Goal: Task Accomplishment & Management: Manage account settings

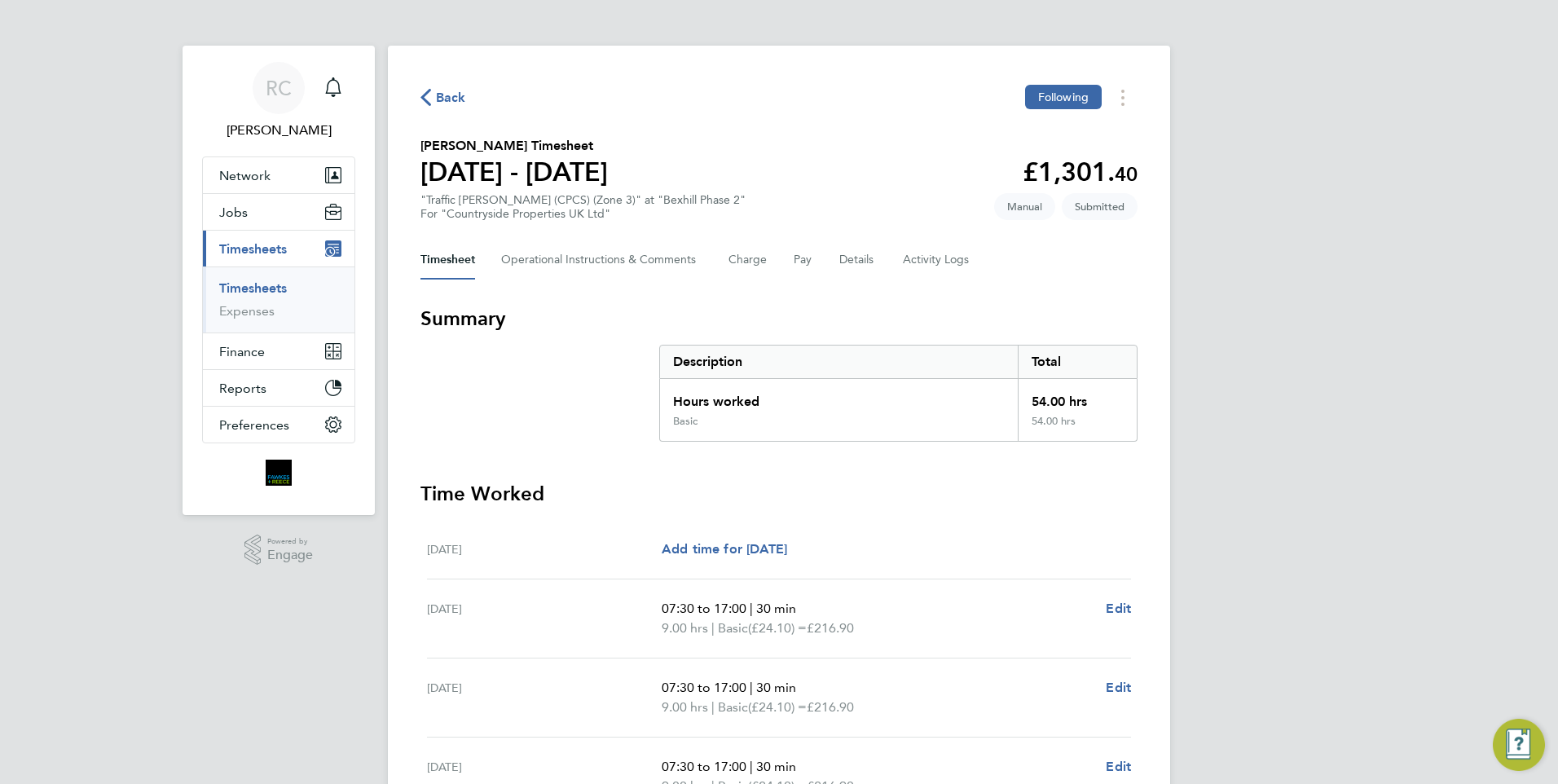
scroll to position [6, 0]
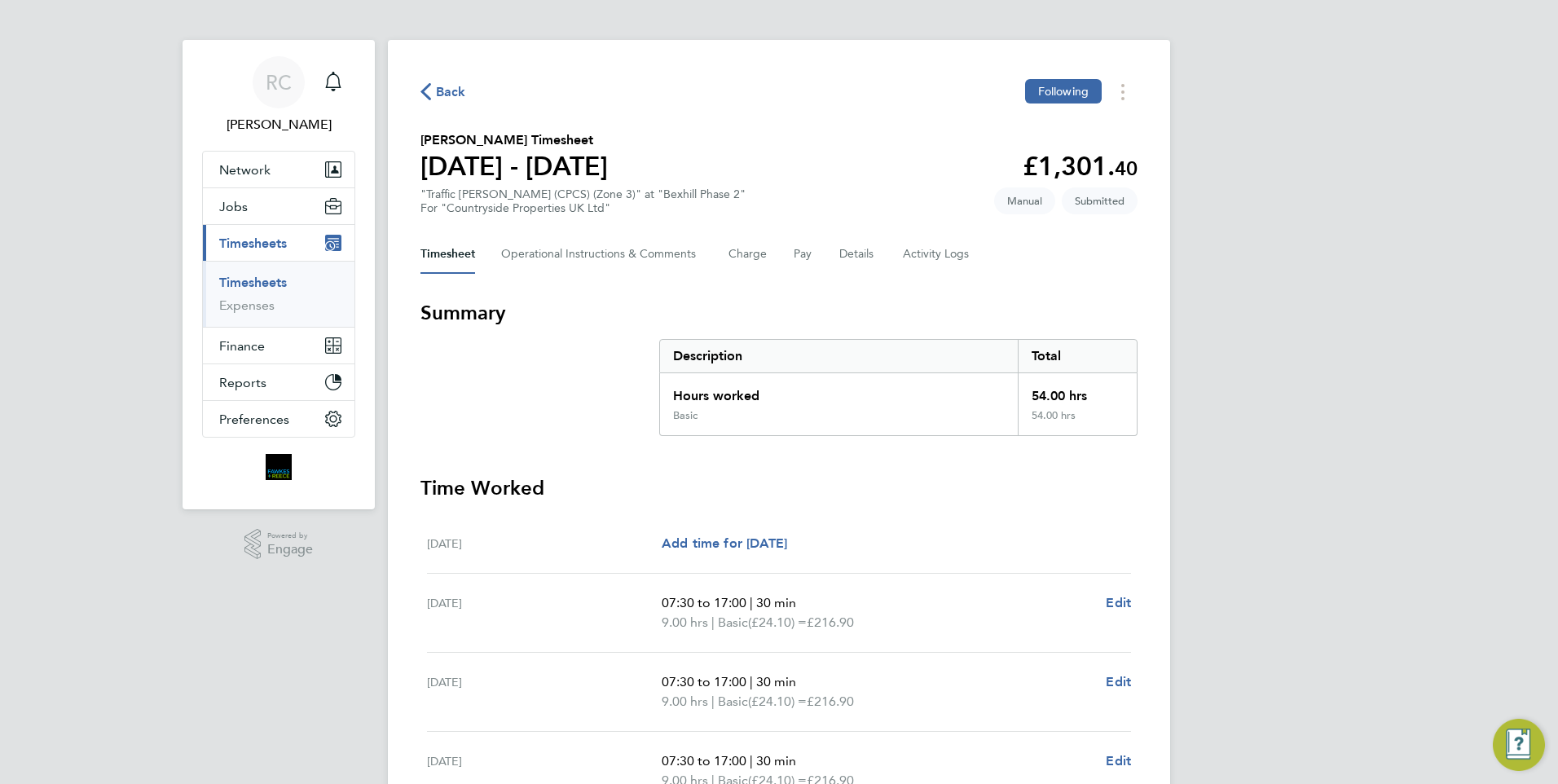
click at [257, 281] on link "Timesheets" at bounding box center [253, 282] width 68 height 15
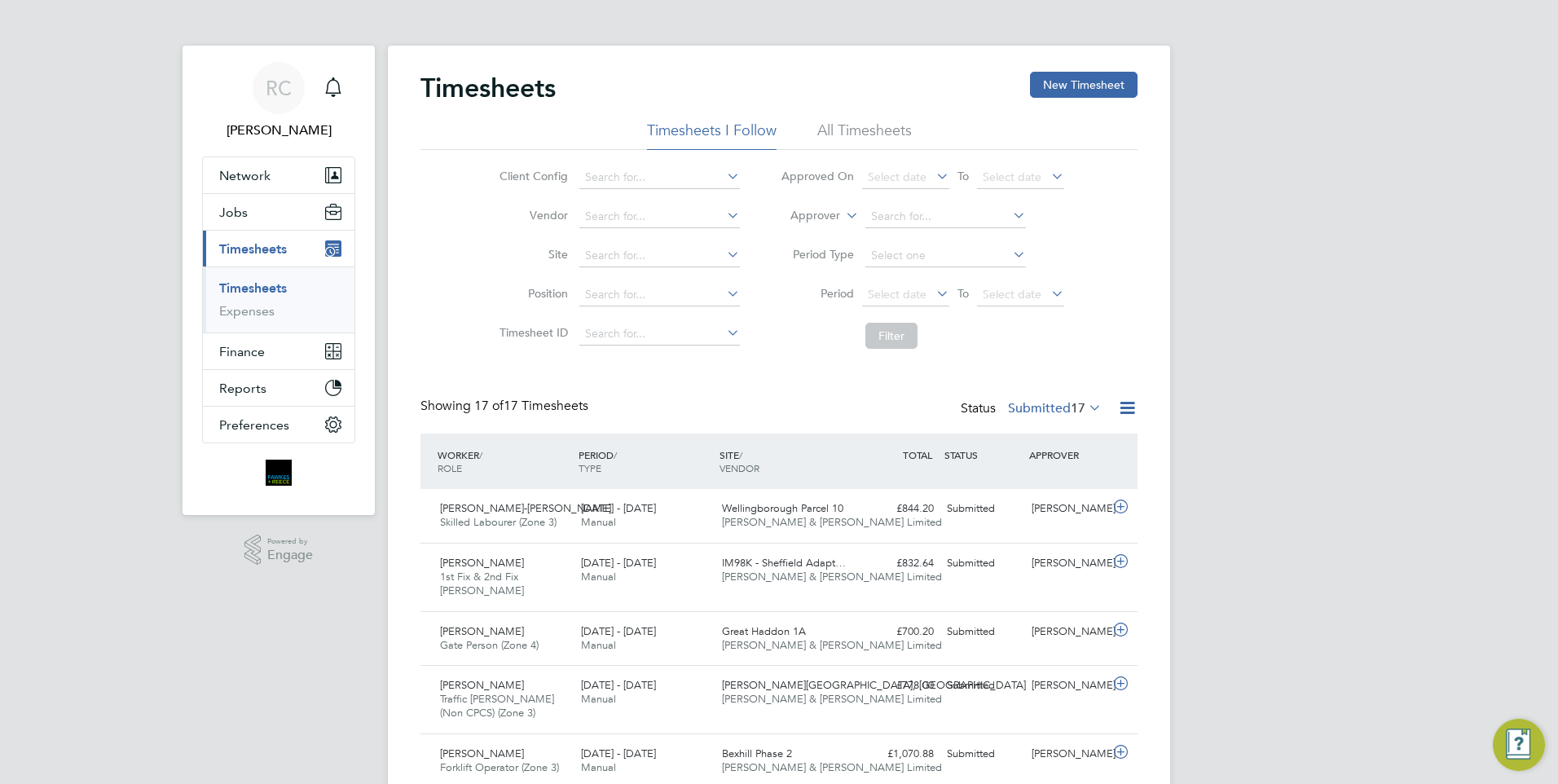
click at [271, 288] on link "Timesheets" at bounding box center [253, 288] width 68 height 15
click at [1083, 91] on button "New Timesheet" at bounding box center [1084, 85] width 108 height 26
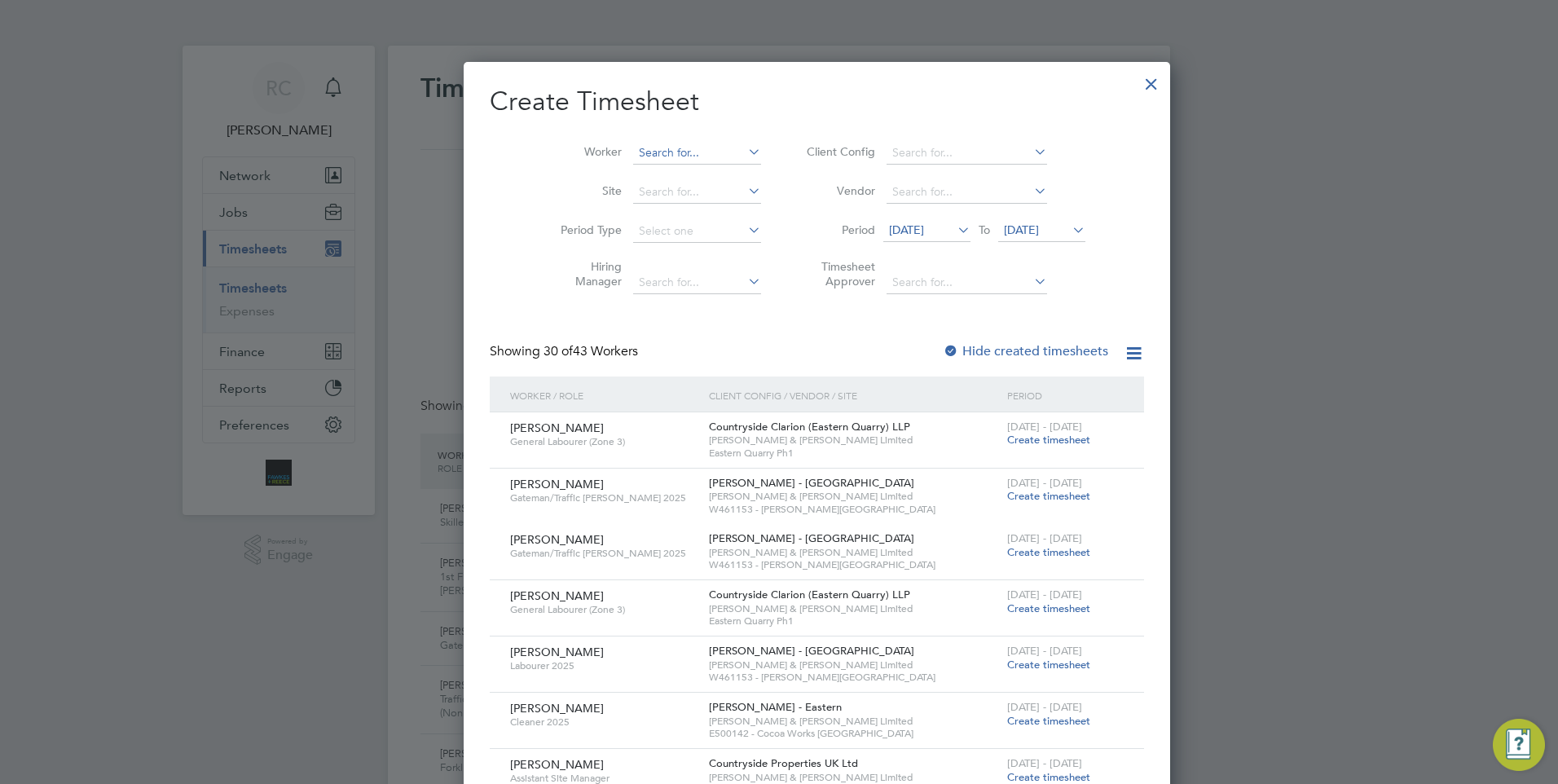
click at [633, 144] on input at bounding box center [696, 153] width 128 height 23
click at [665, 181] on li "[PERSON_NAME] ight" at bounding box center [667, 174] width 146 height 22
type input "[PERSON_NAME]"
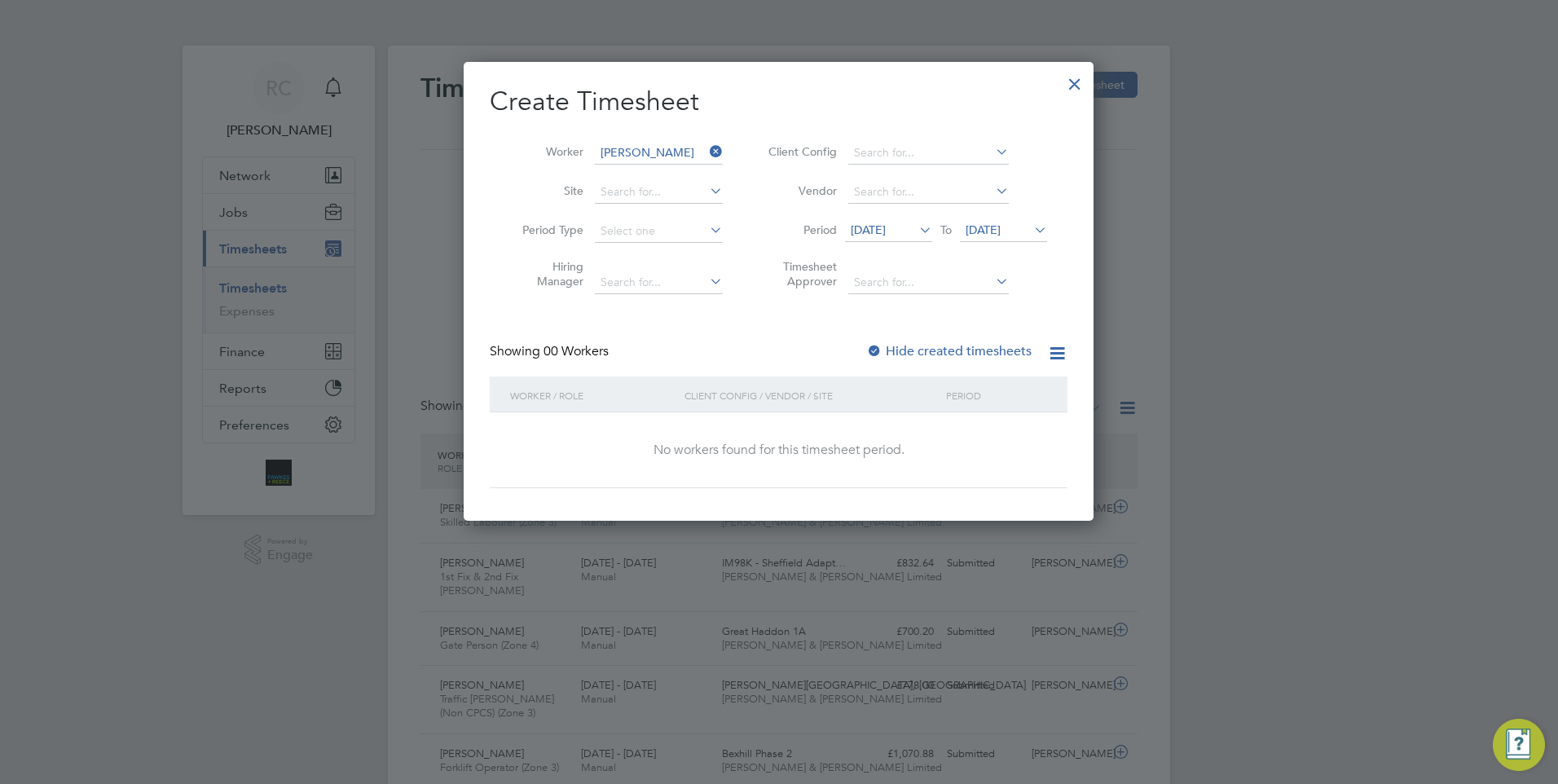
click at [896, 343] on label "Hide created timesheets" at bounding box center [949, 350] width 165 height 16
click at [885, 230] on span "[DATE]" at bounding box center [867, 230] width 35 height 15
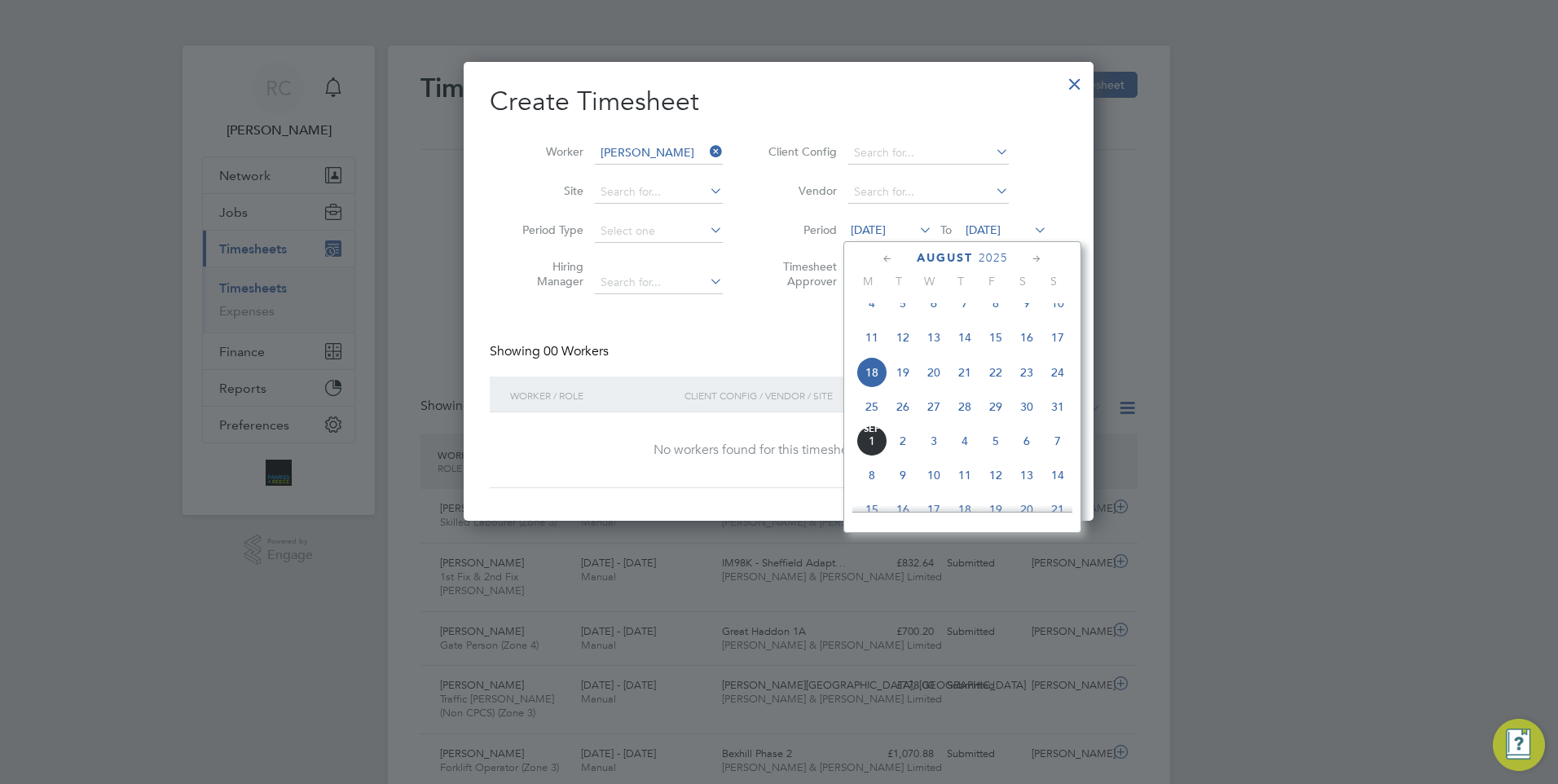
click at [869, 456] on span "[DATE]" at bounding box center [871, 440] width 31 height 31
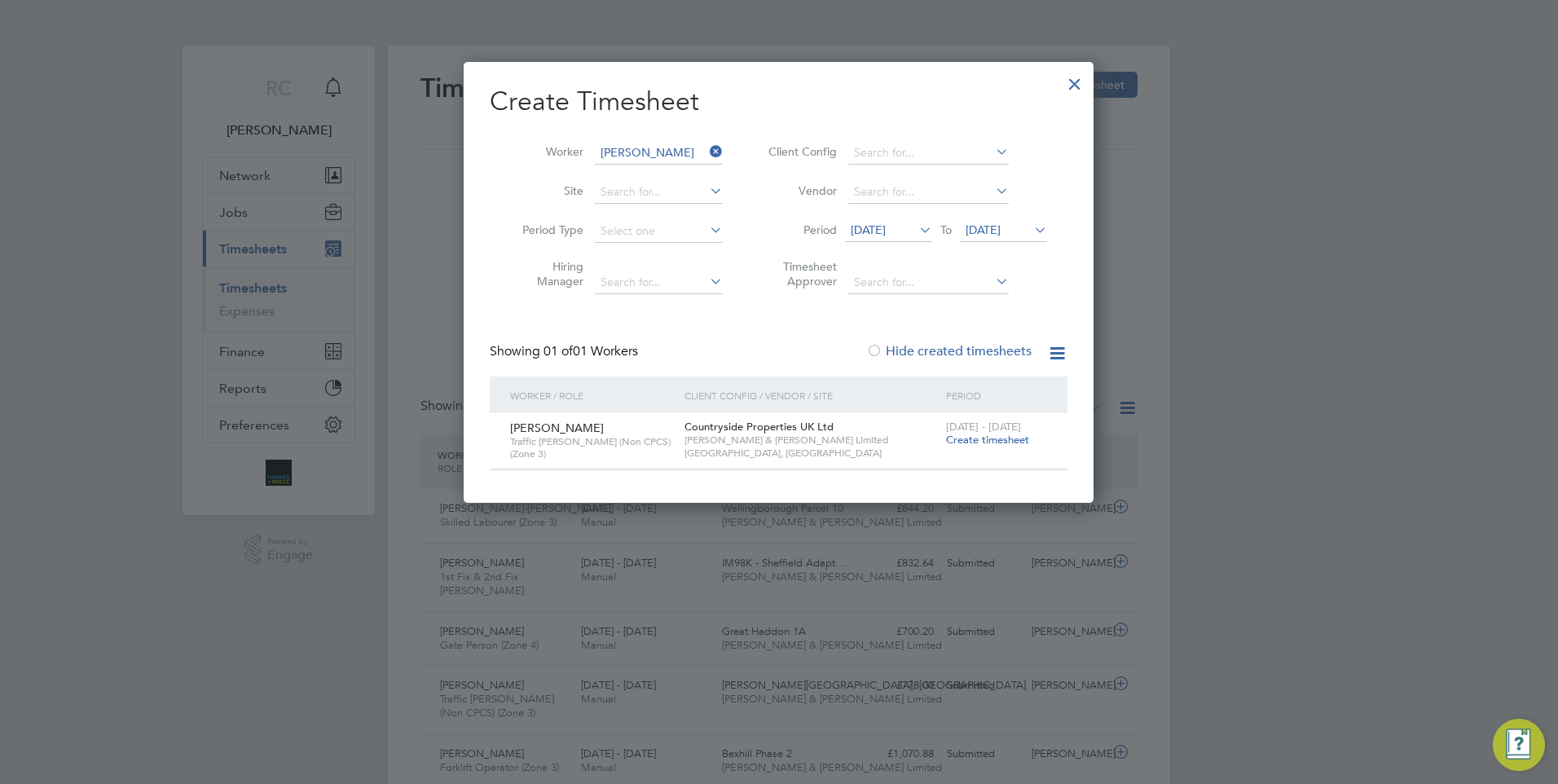
click at [882, 230] on span "[DATE]" at bounding box center [867, 230] width 35 height 15
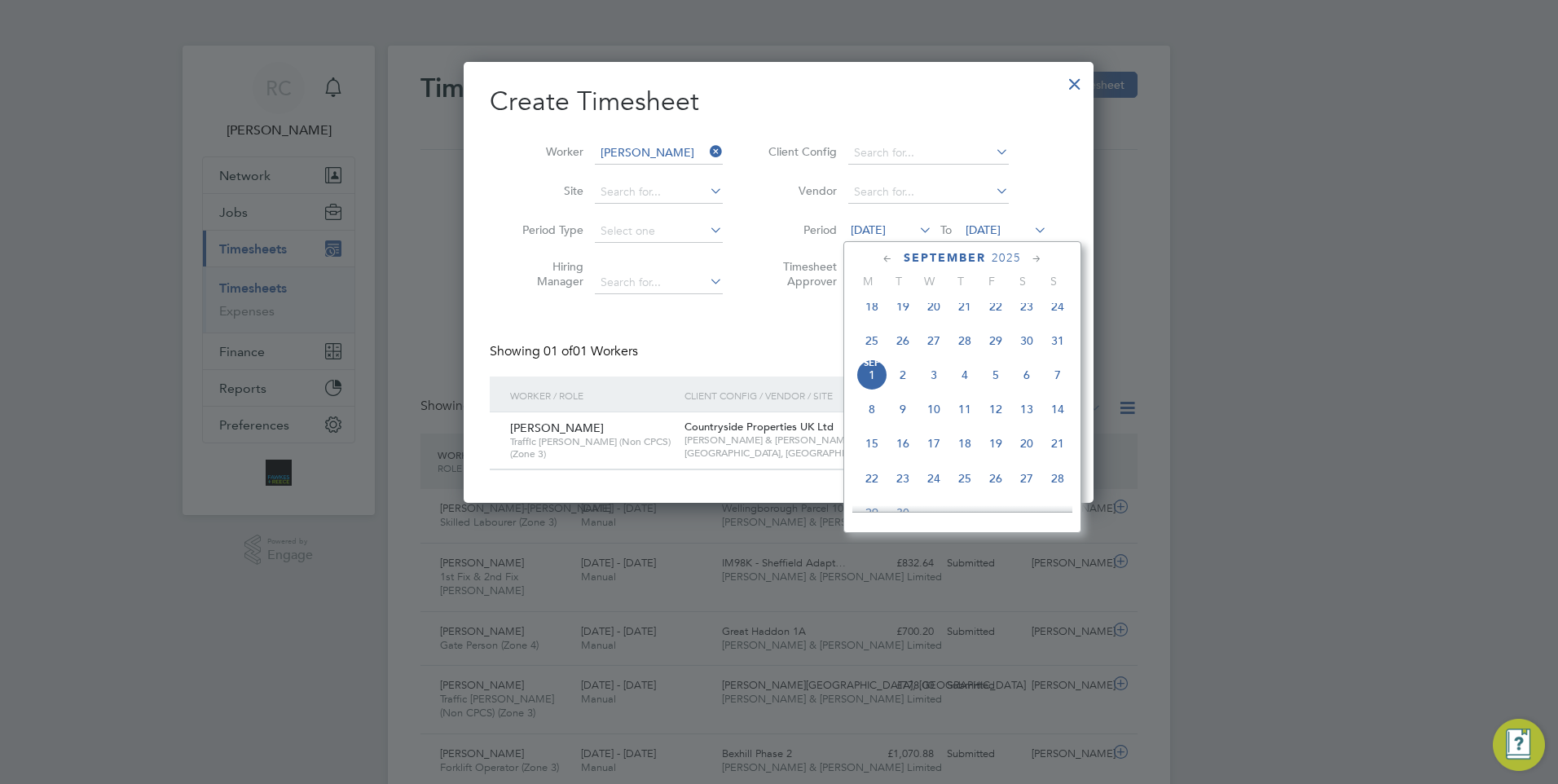
click at [998, 345] on span "29" at bounding box center [995, 340] width 31 height 31
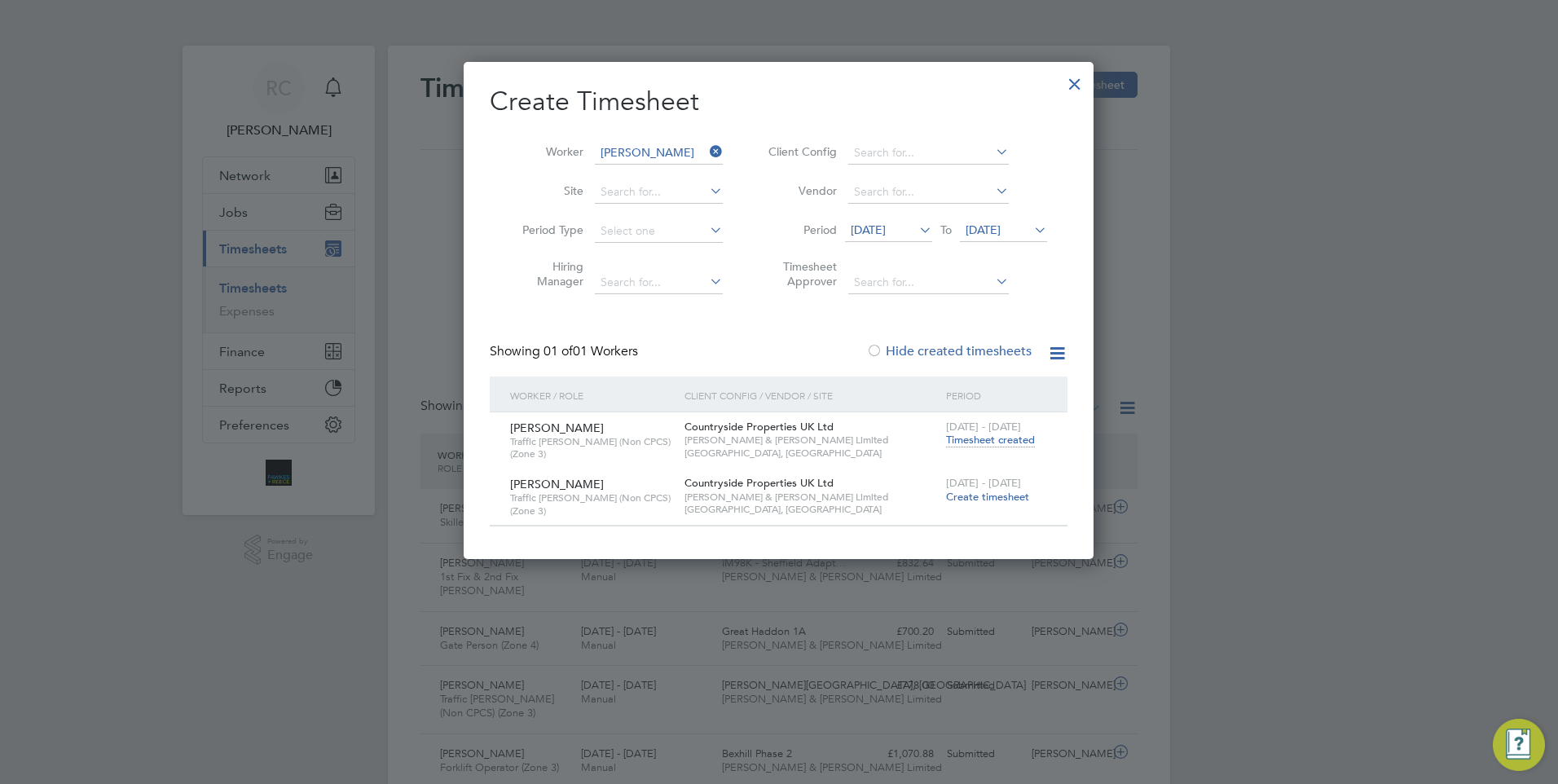
click at [983, 436] on span "Timesheet created" at bounding box center [990, 440] width 89 height 15
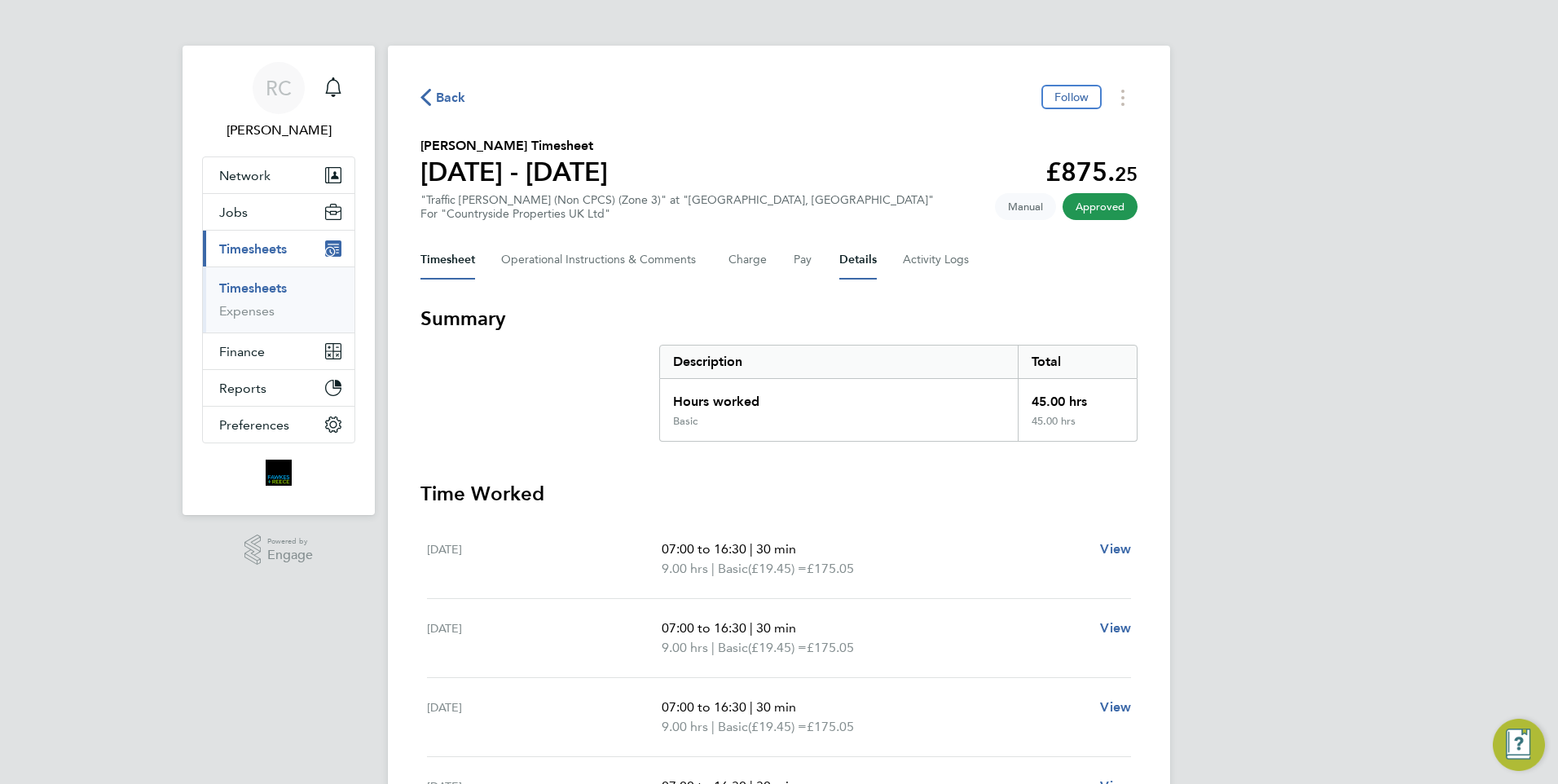
click at [860, 257] on button "Details" at bounding box center [858, 259] width 38 height 39
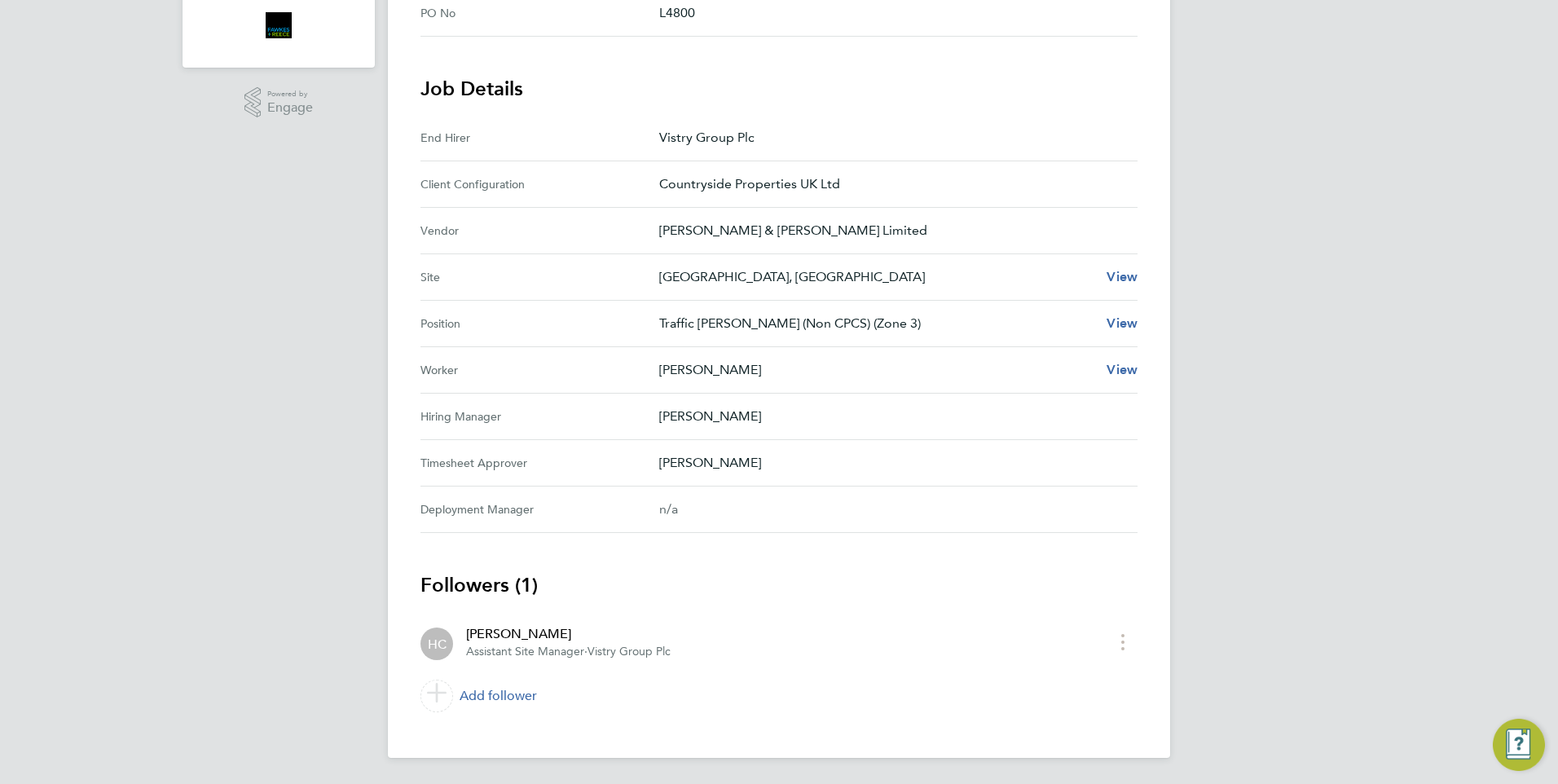
click at [721, 469] on p "[PERSON_NAME]" at bounding box center [892, 462] width 465 height 20
click at [722, 469] on p "[PERSON_NAME]" at bounding box center [892, 462] width 465 height 20
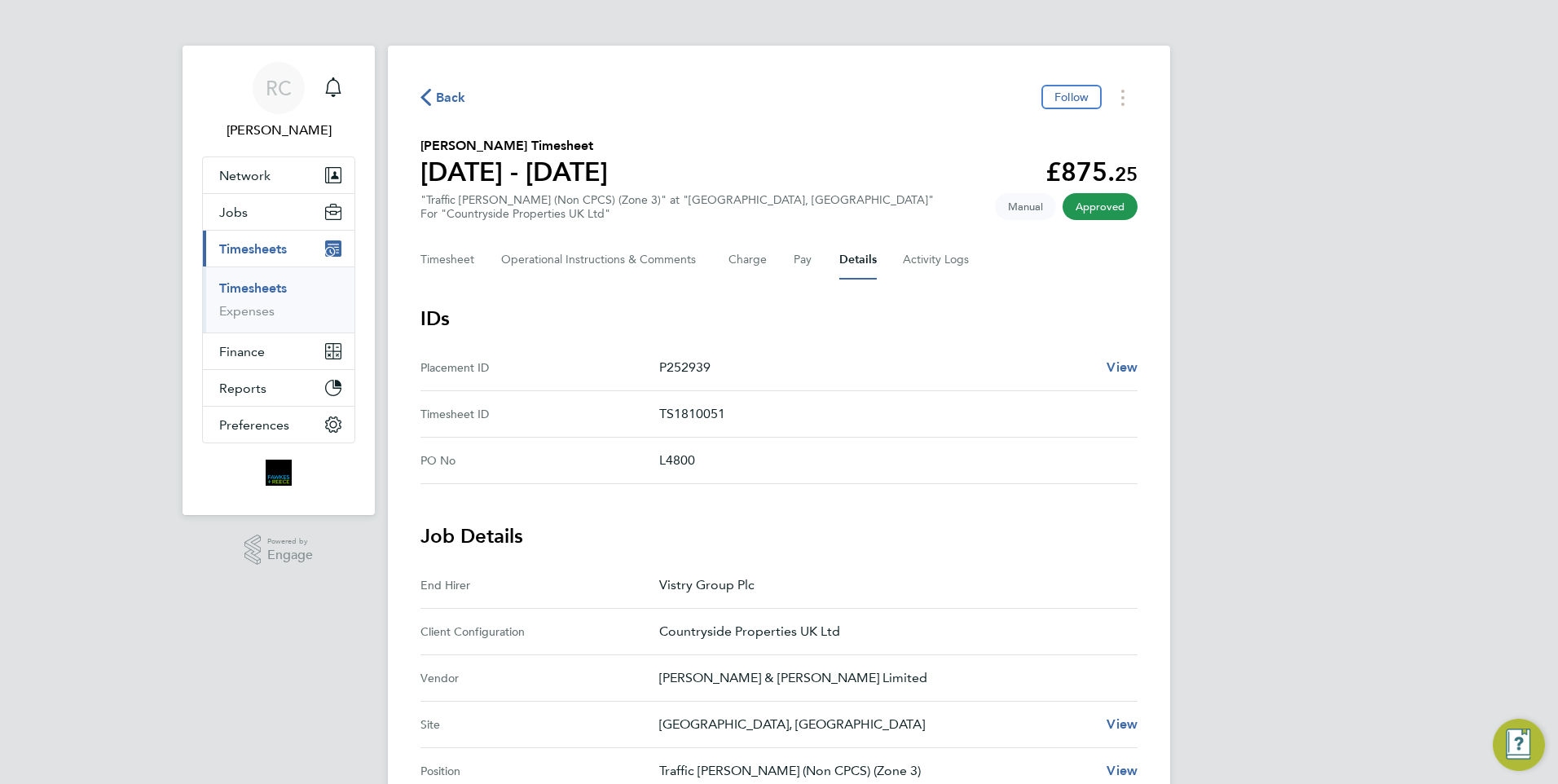
click at [851, 270] on button "Details" at bounding box center [858, 259] width 38 height 39
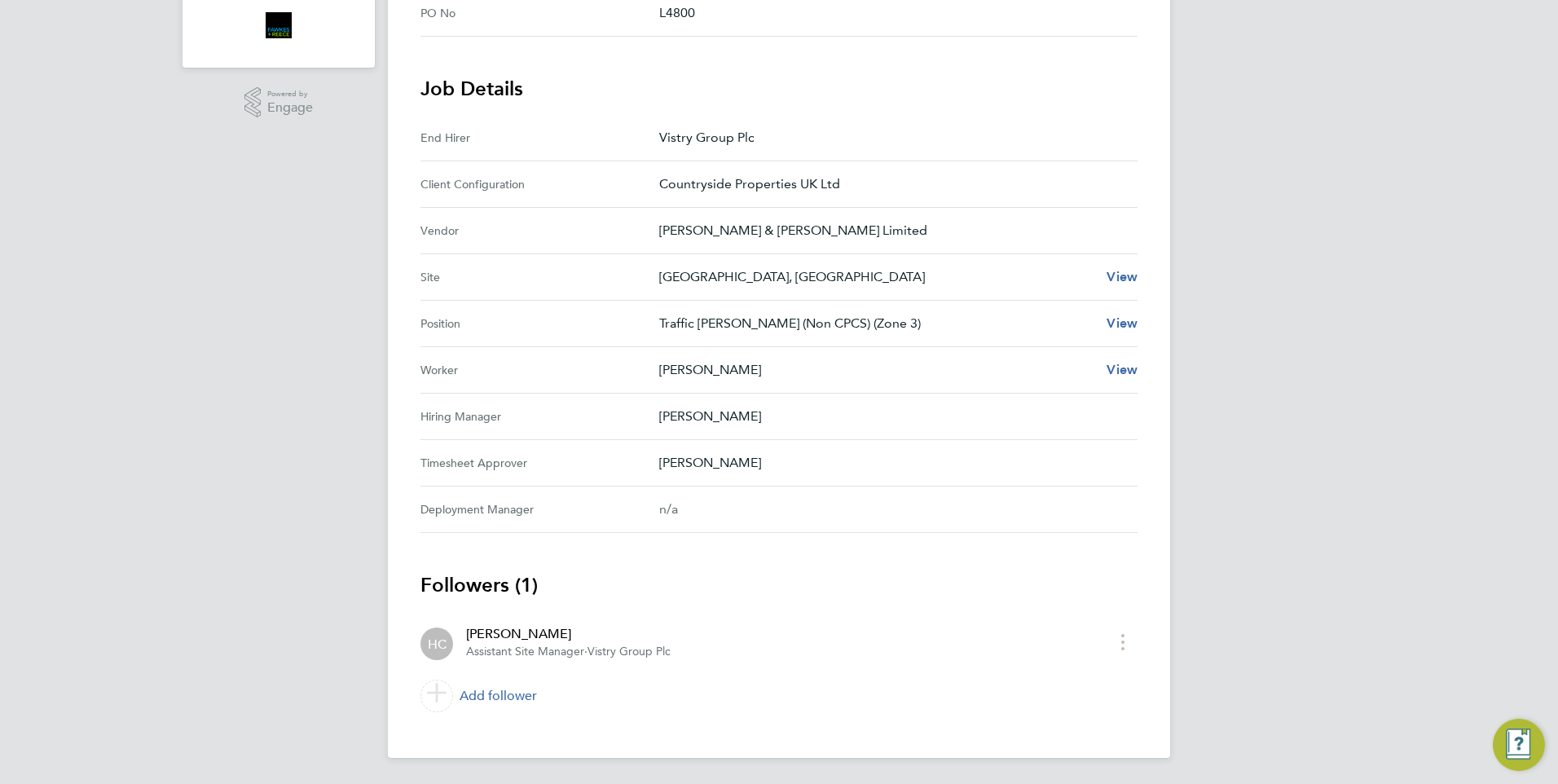
click at [816, 357] on div "Worker [PERSON_NAME] View" at bounding box center [779, 369] width 717 height 46
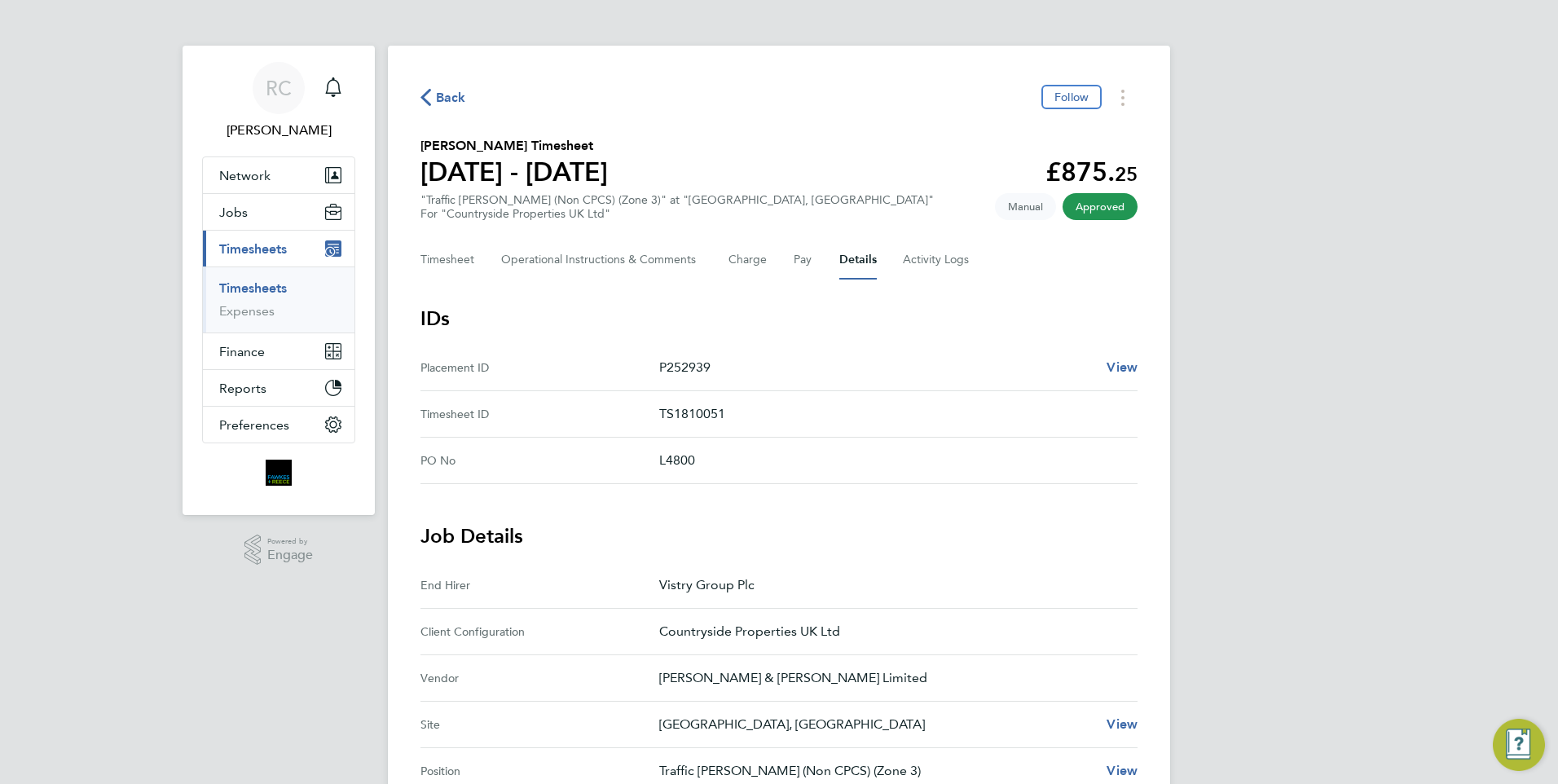
click at [264, 283] on link "Timesheets" at bounding box center [253, 288] width 68 height 15
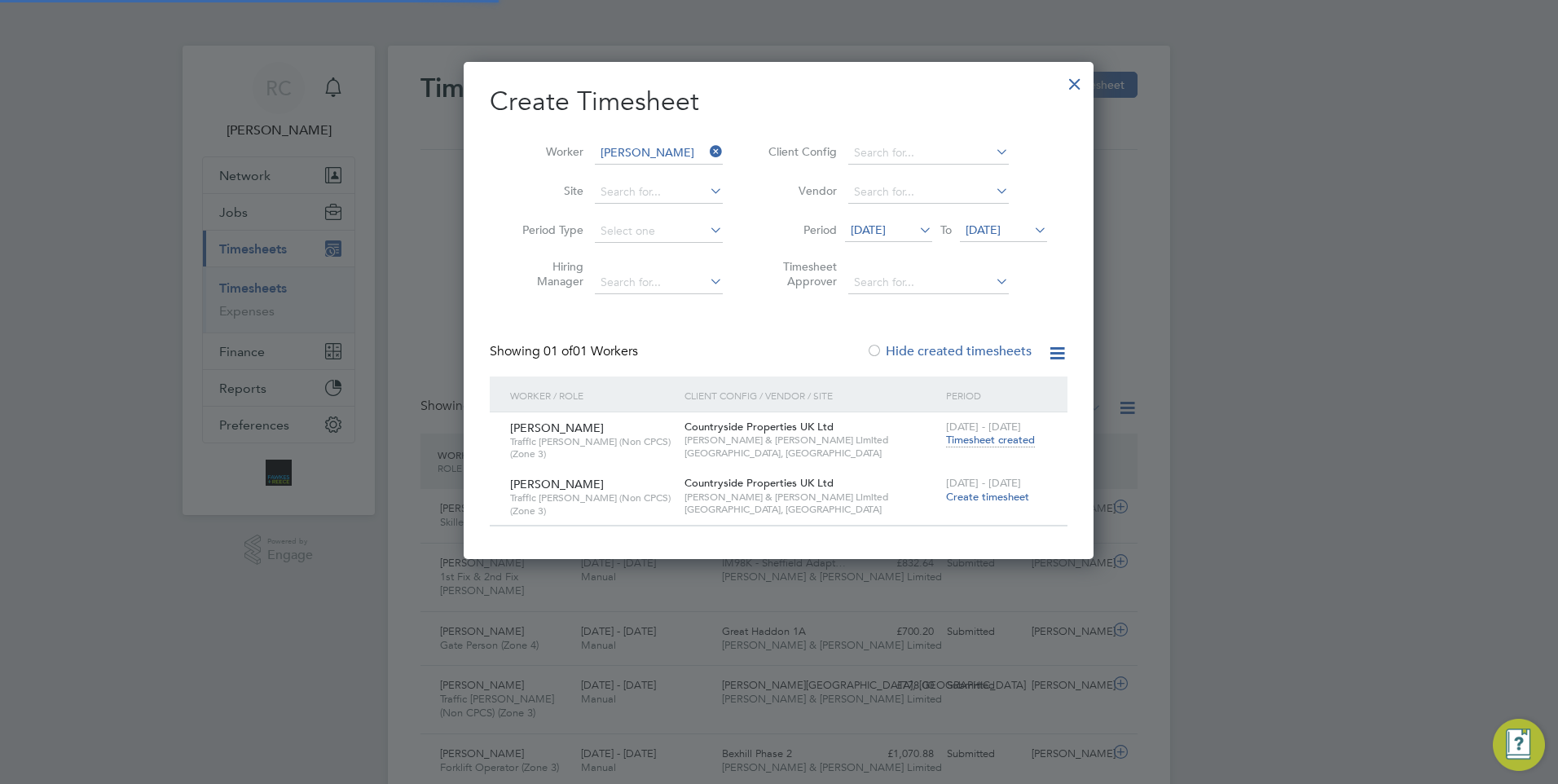
scroll to position [9, 9]
click at [707, 153] on icon at bounding box center [707, 151] width 0 height 23
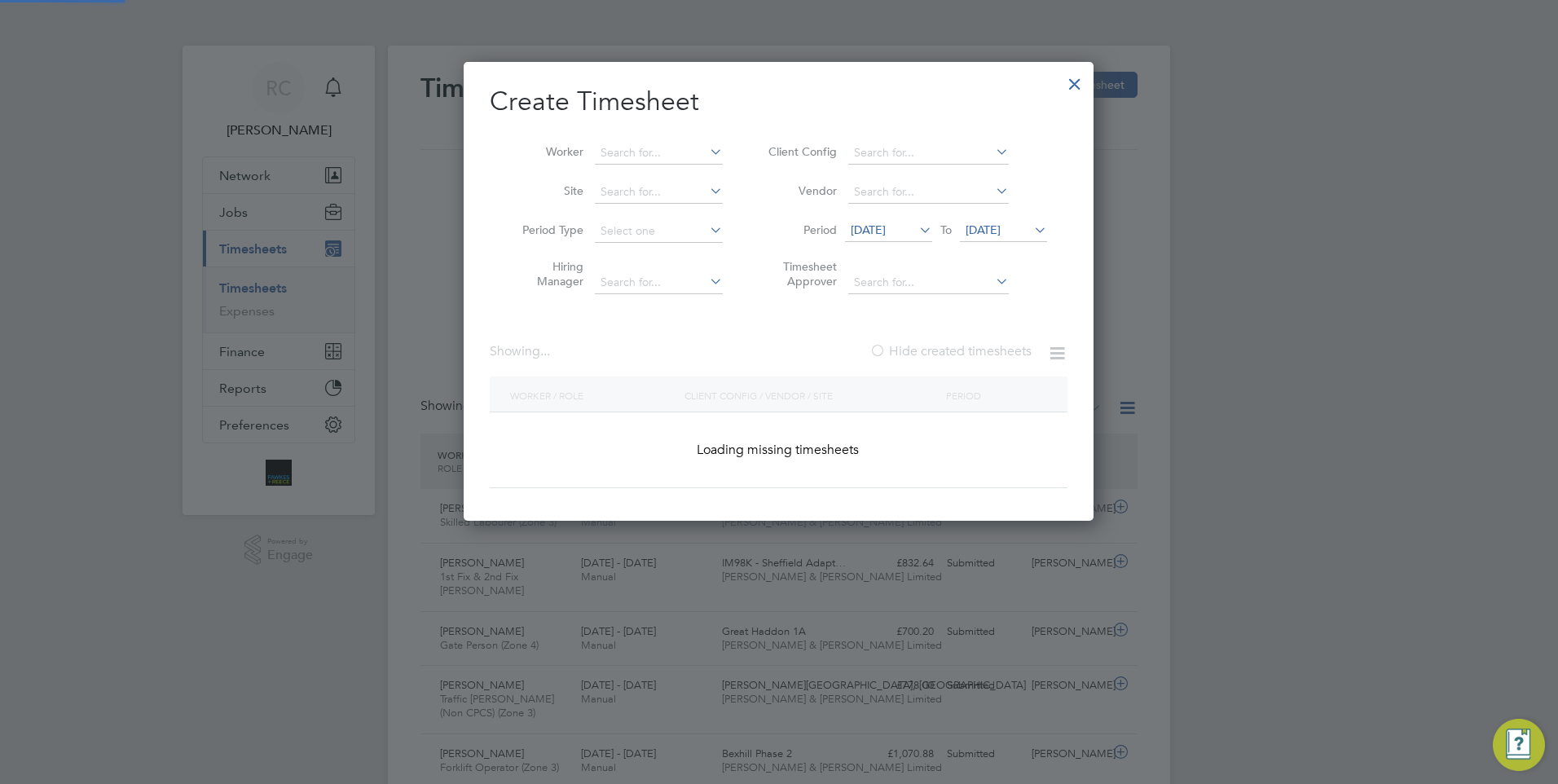
click at [583, 146] on label "Worker" at bounding box center [547, 152] width 74 height 15
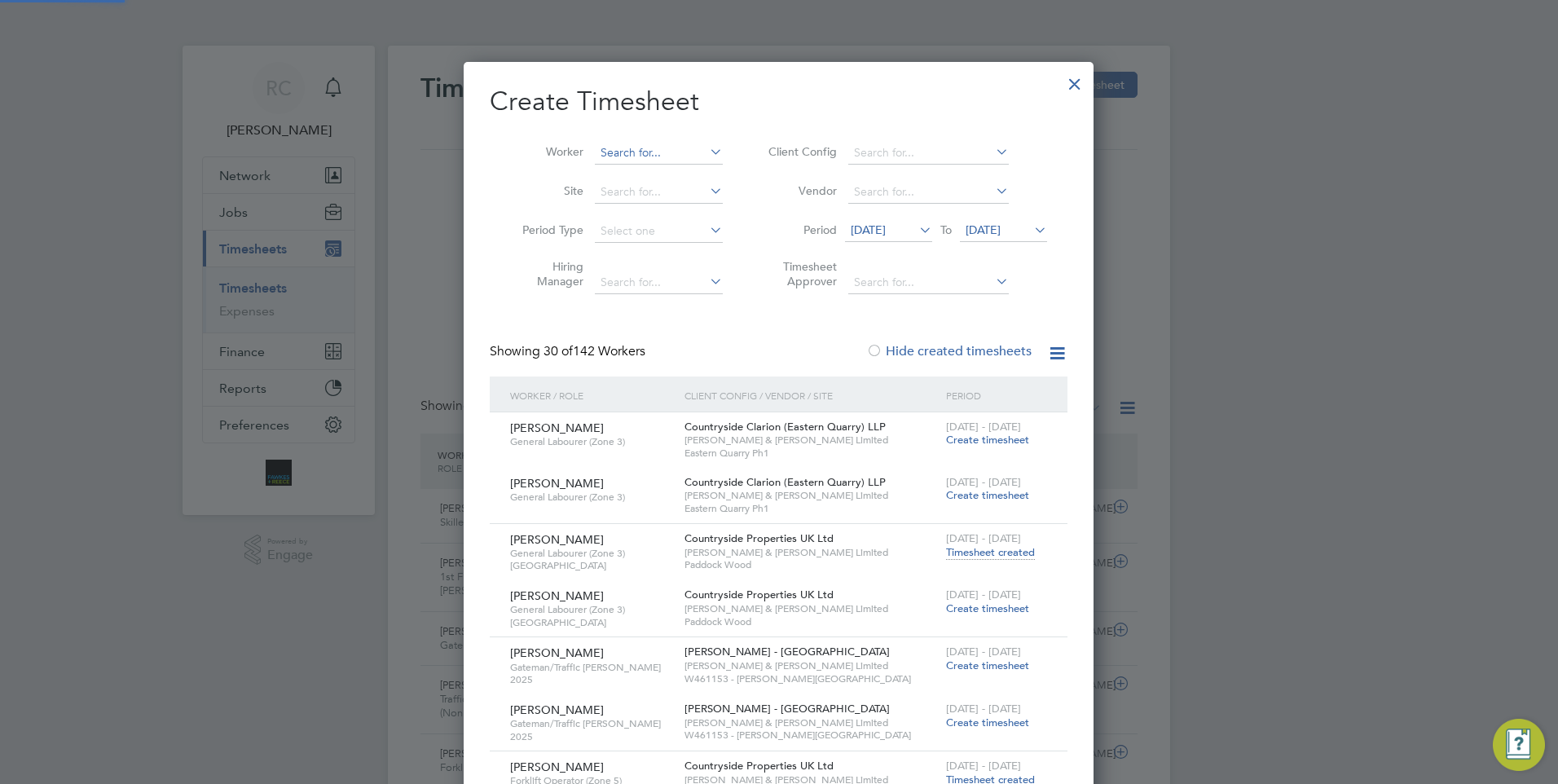
click at [675, 154] on input at bounding box center [658, 153] width 128 height 23
click at [659, 192] on li "[PERSON_NAME] Off ei" at bounding box center [671, 196] width 153 height 22
type input "[PERSON_NAME]"
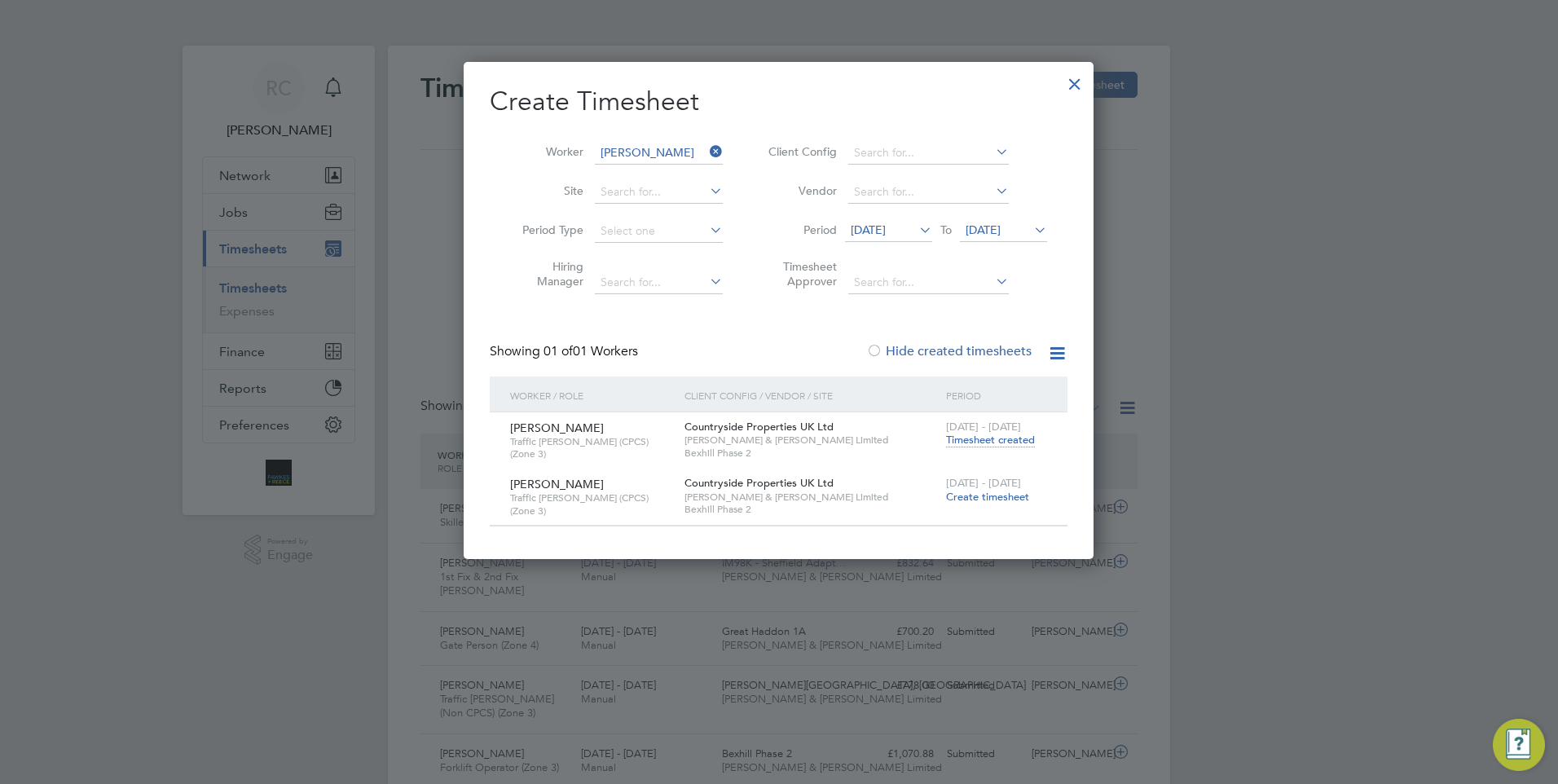
click at [977, 440] on span "Timesheet created" at bounding box center [990, 440] width 89 height 15
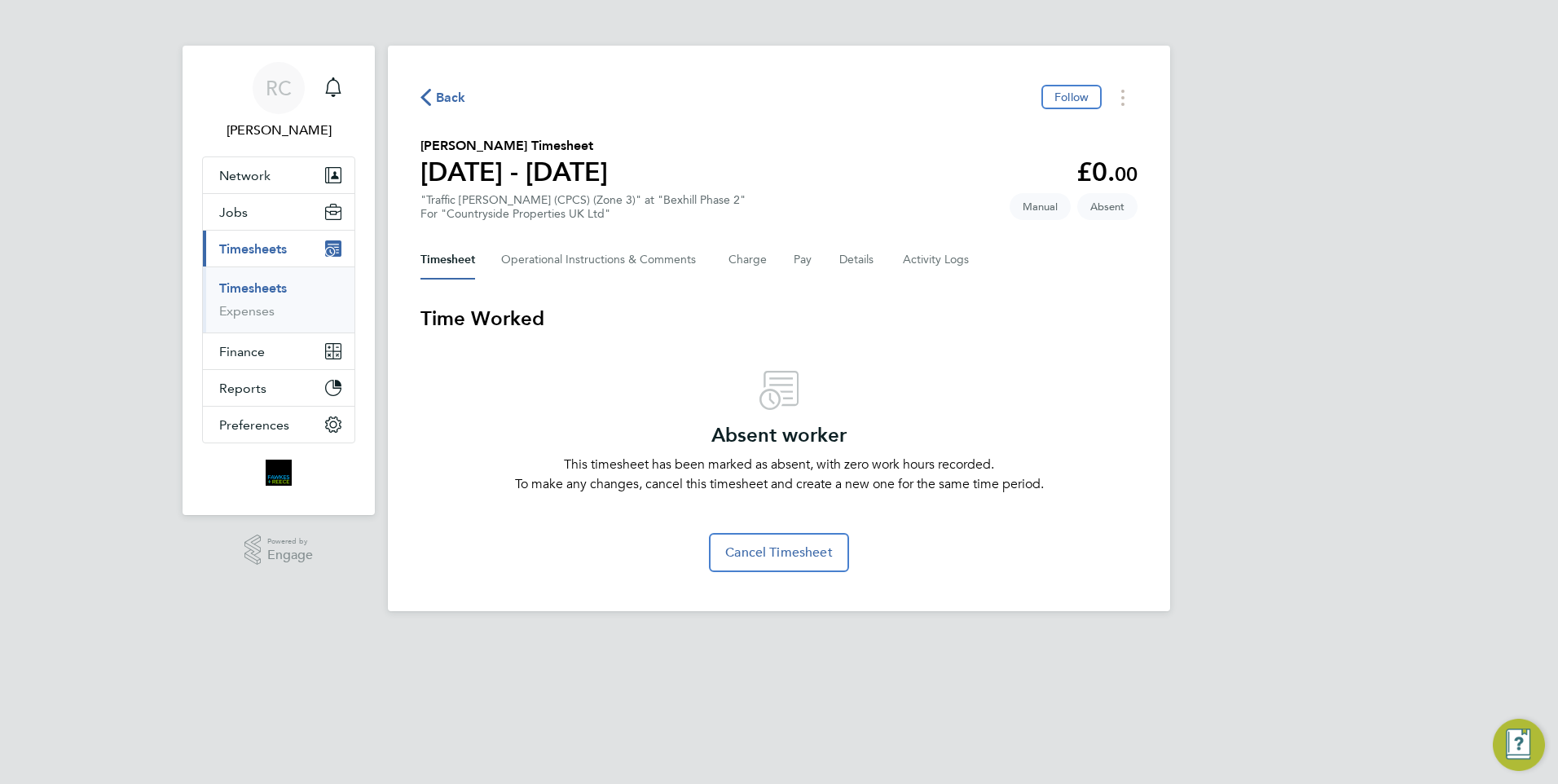
click at [1156, 401] on div "Back Follow [PERSON_NAME] Timesheet [DATE] - [DATE] £0. 00 "Traffic [PERSON_NAM…" at bounding box center [779, 328] width 782 height 565
click at [443, 96] on span "Back" at bounding box center [451, 97] width 30 height 20
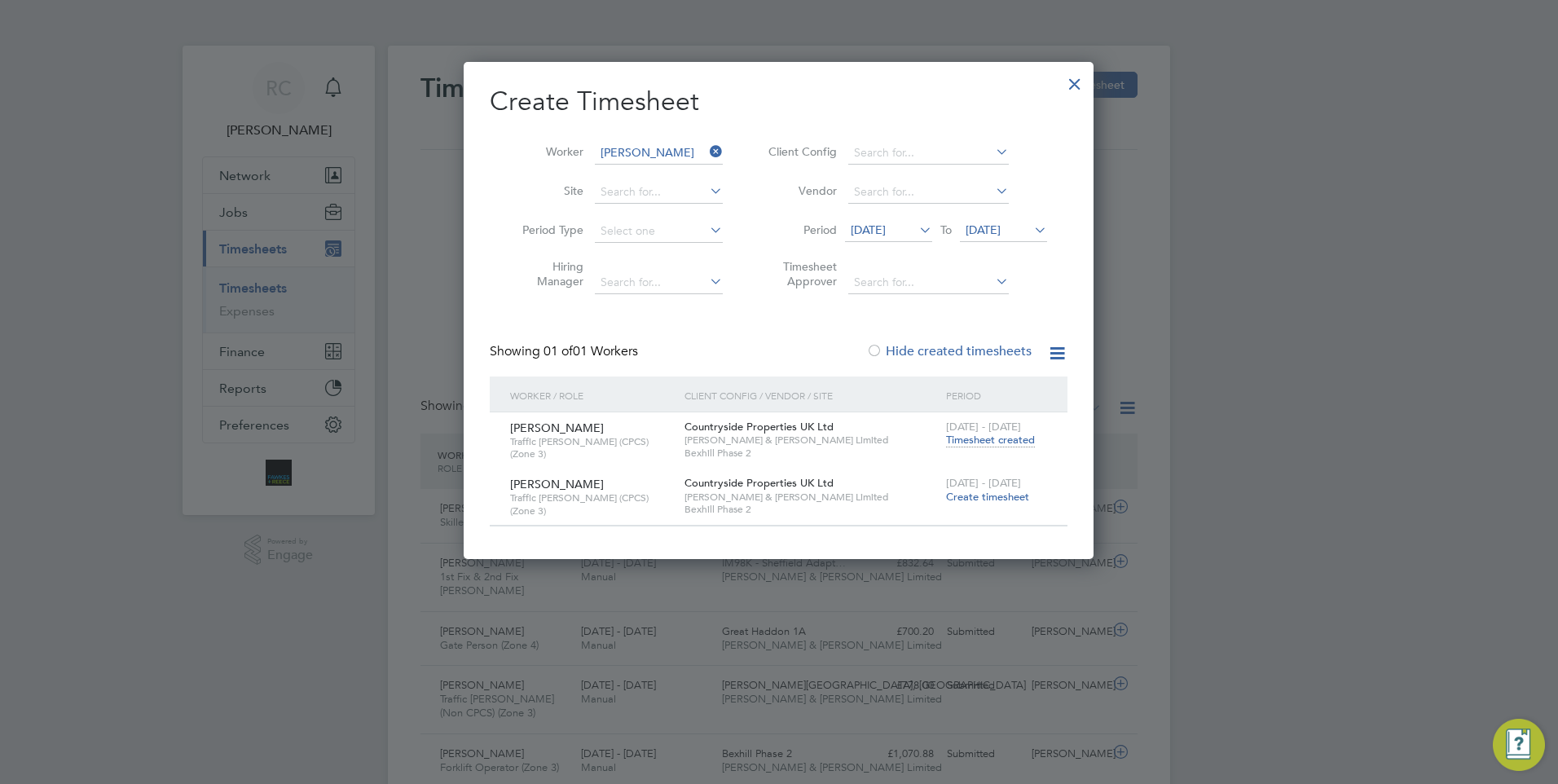
click at [707, 145] on icon at bounding box center [707, 151] width 0 height 23
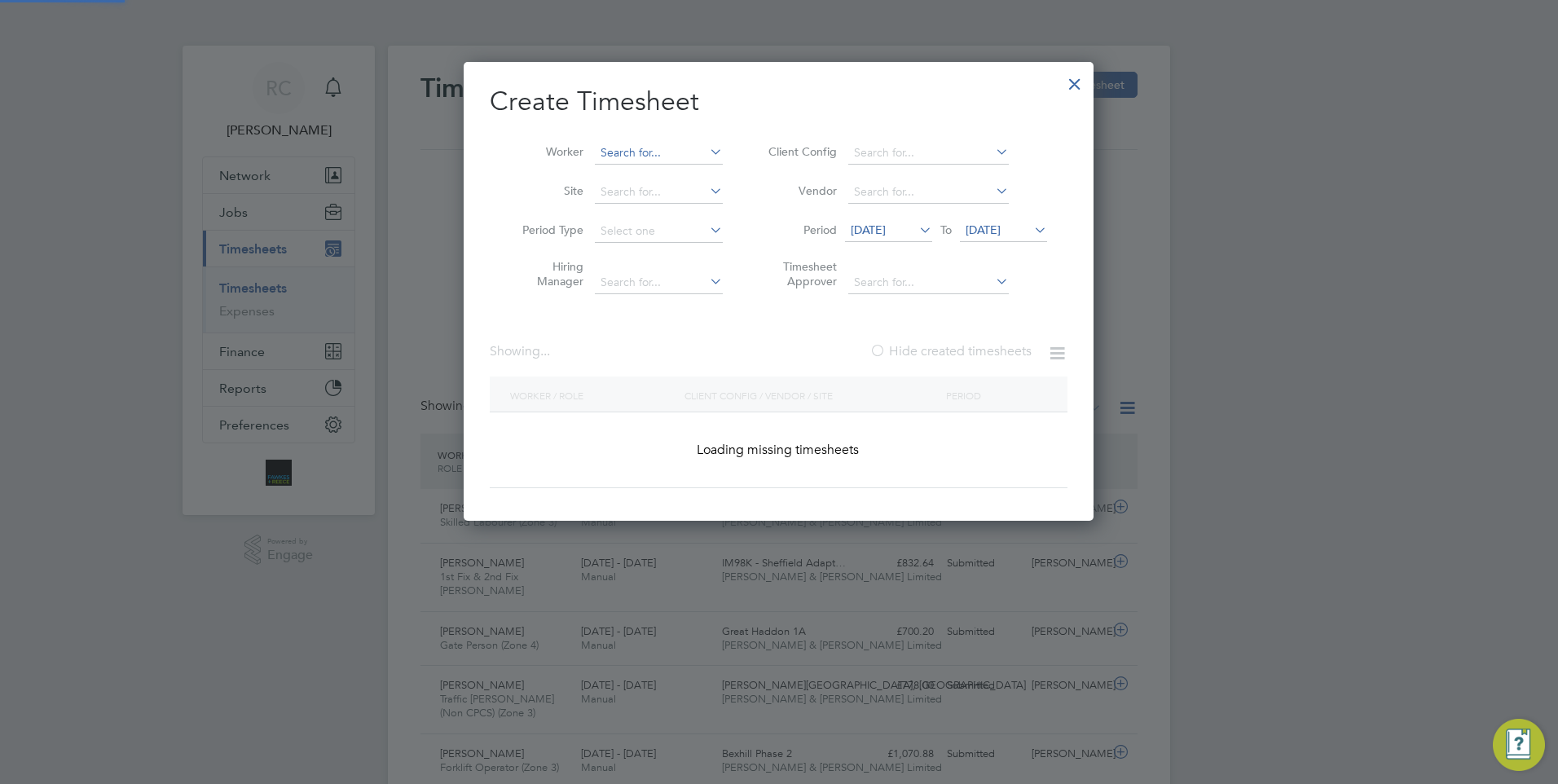
click at [684, 150] on input at bounding box center [658, 153] width 128 height 23
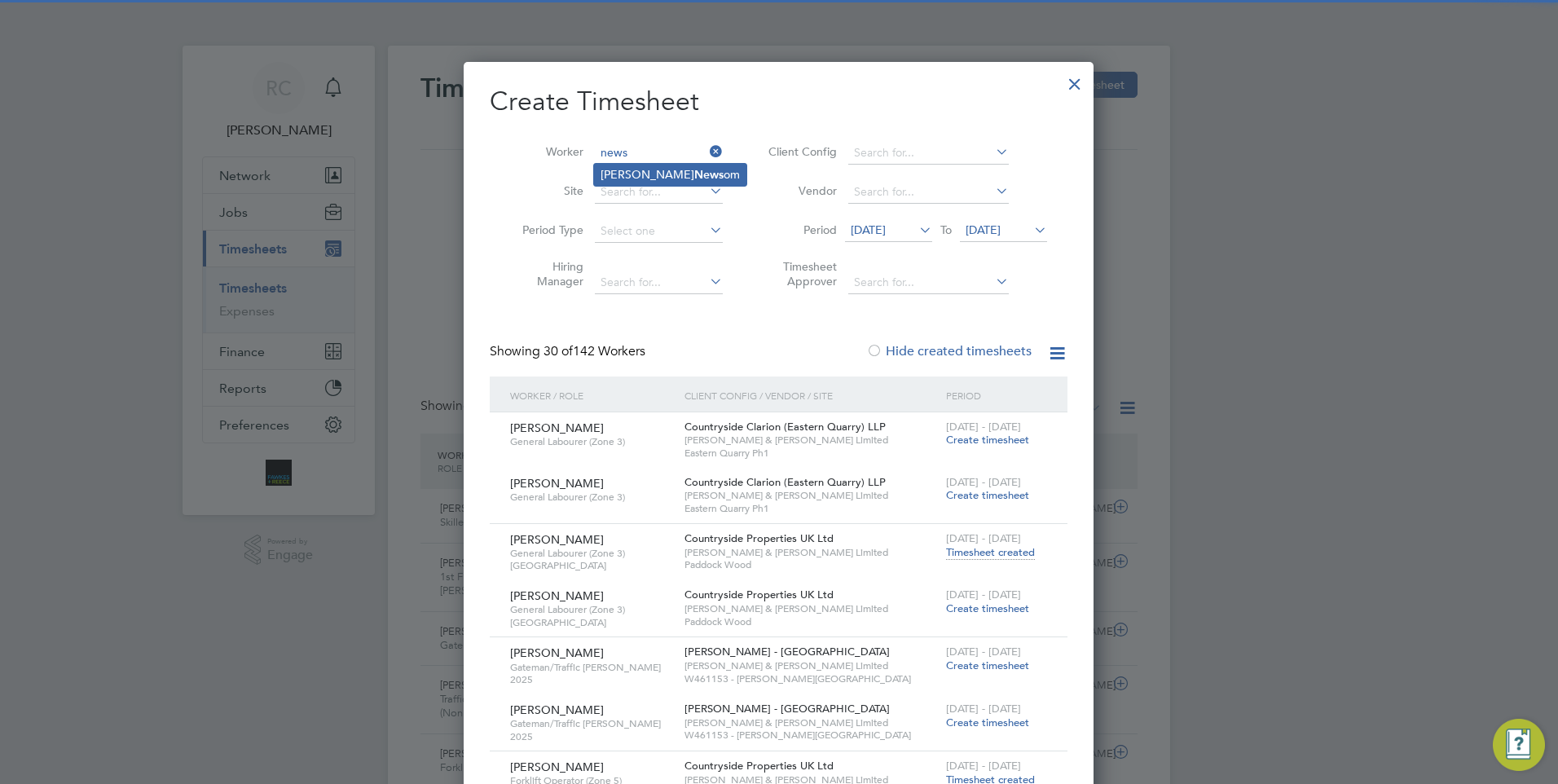
click at [678, 174] on li "Matt News om" at bounding box center [670, 174] width 152 height 22
type input "[PERSON_NAME]"
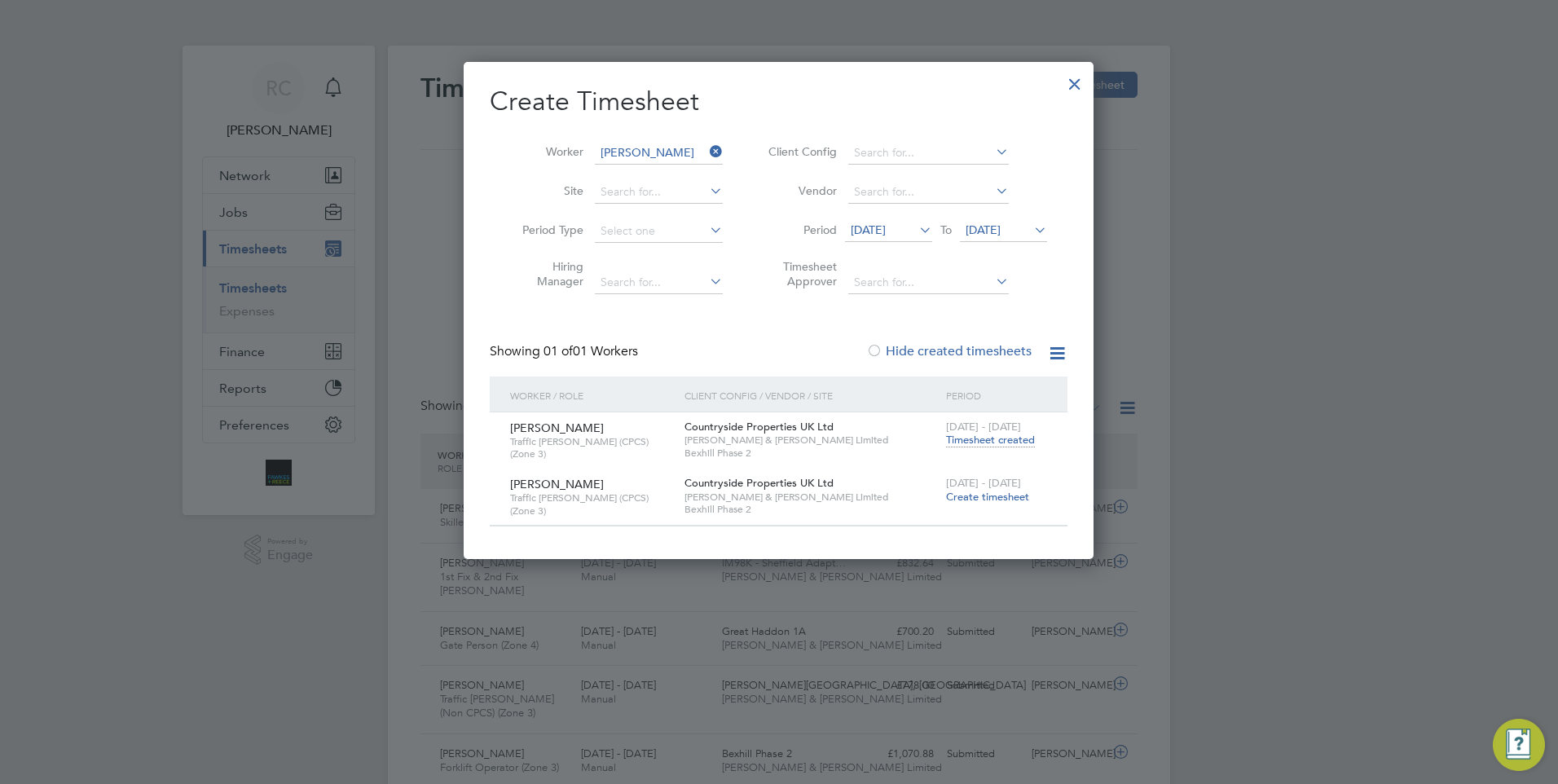
click at [1002, 437] on span "Timesheet created" at bounding box center [990, 440] width 89 height 15
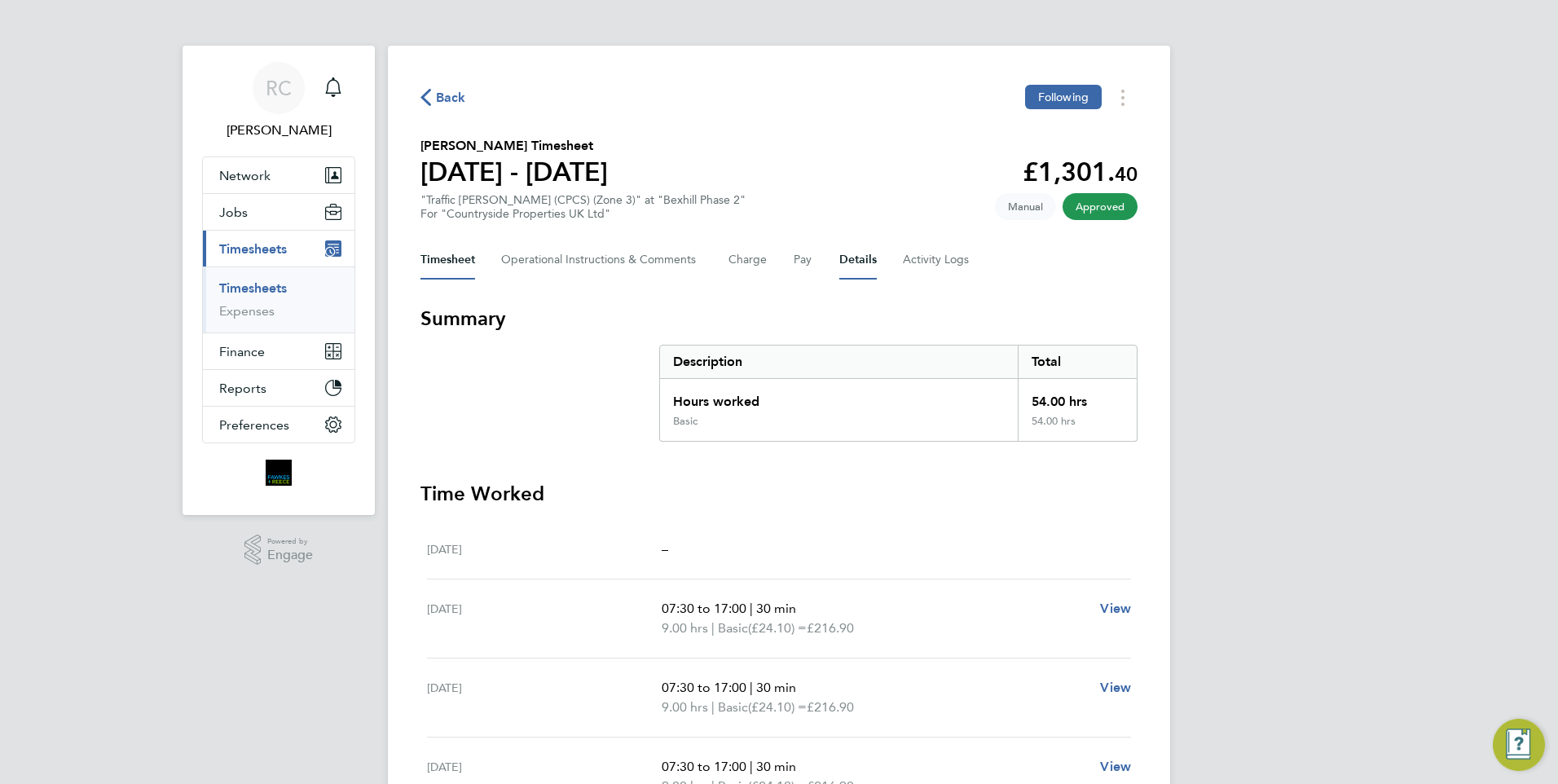
click at [839, 256] on button "Details" at bounding box center [858, 259] width 38 height 39
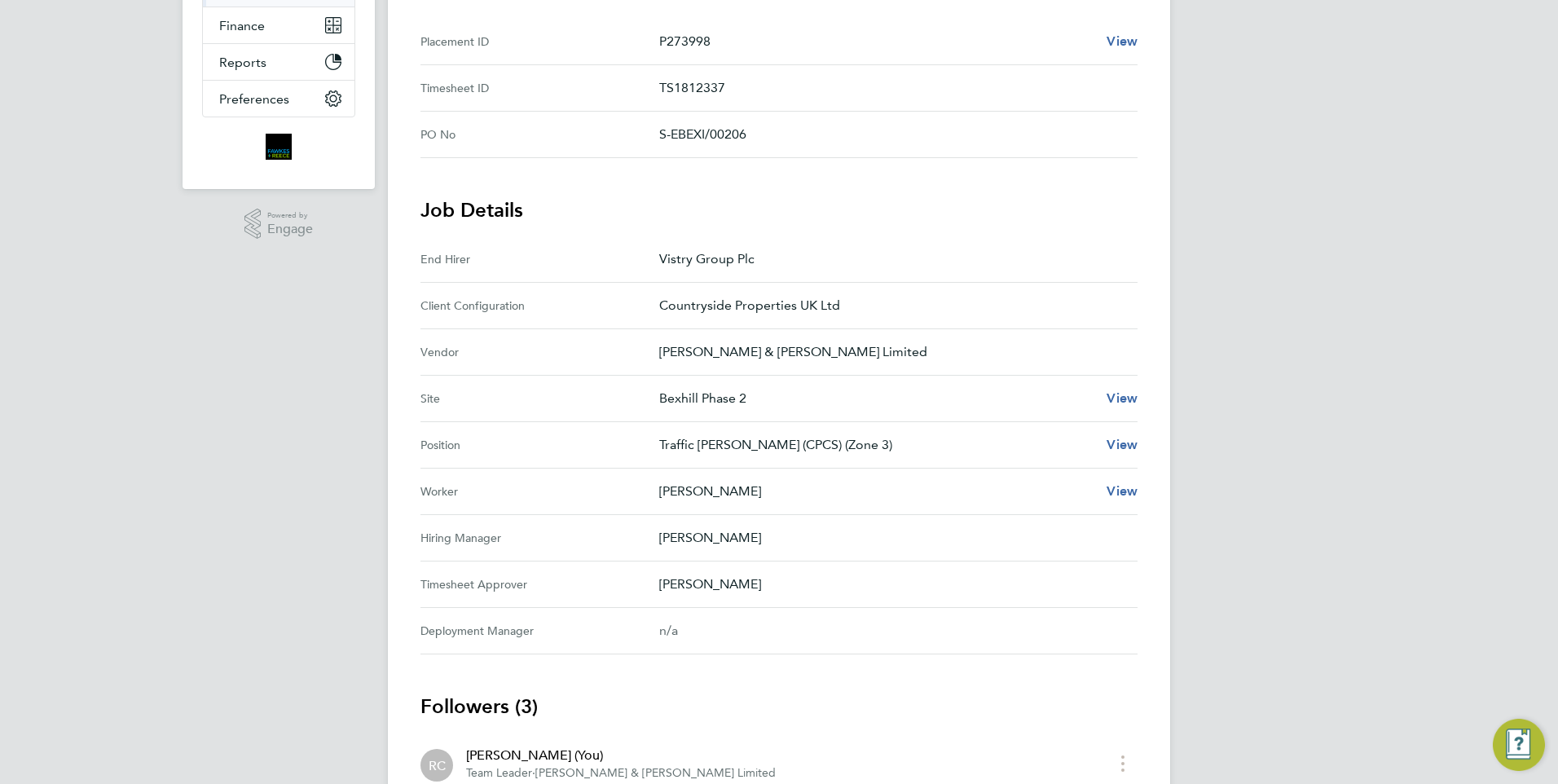
click at [688, 581] on p "[PERSON_NAME]" at bounding box center [892, 584] width 465 height 20
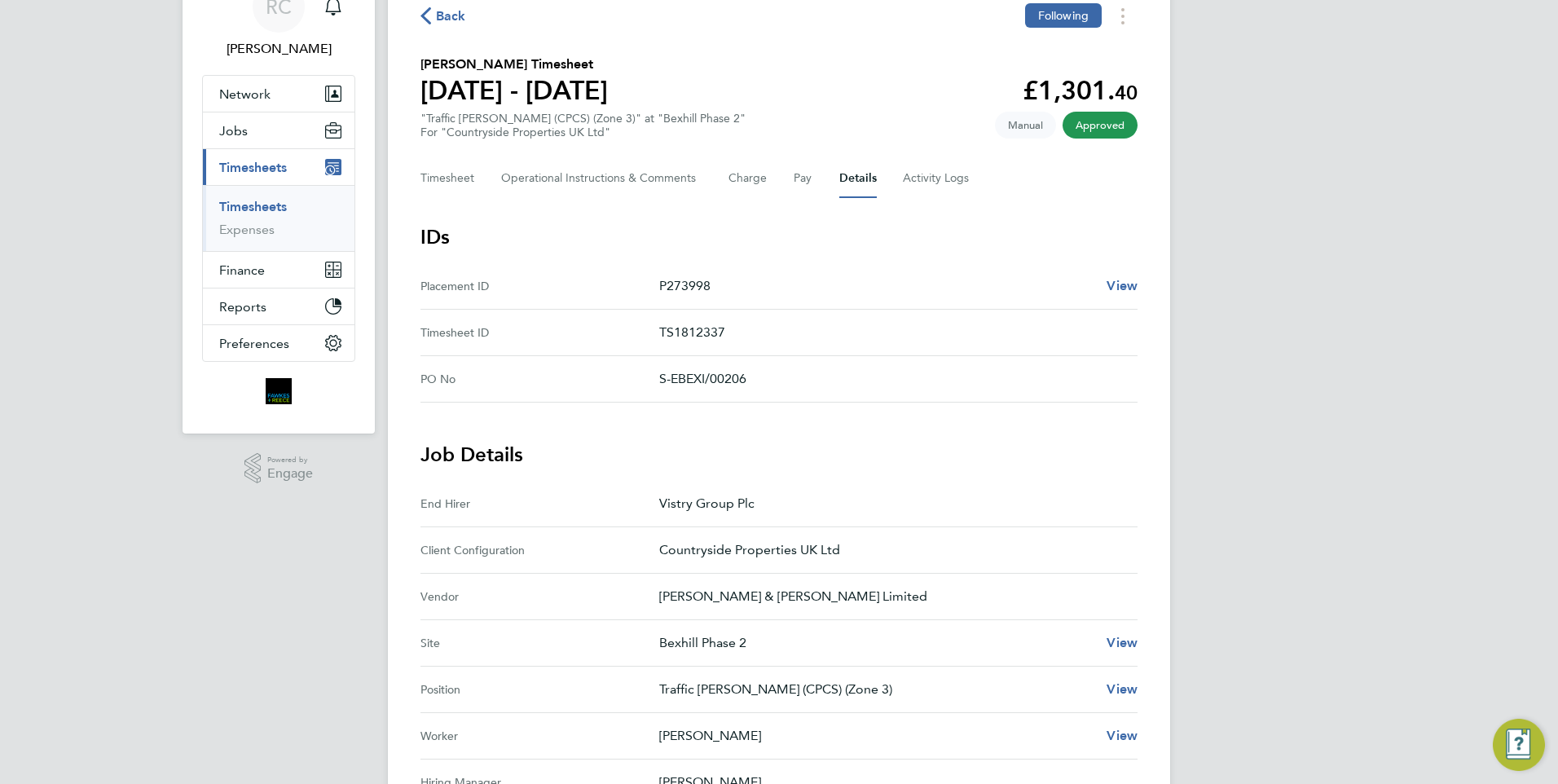
click at [264, 208] on link "Timesheets" at bounding box center [253, 206] width 68 height 15
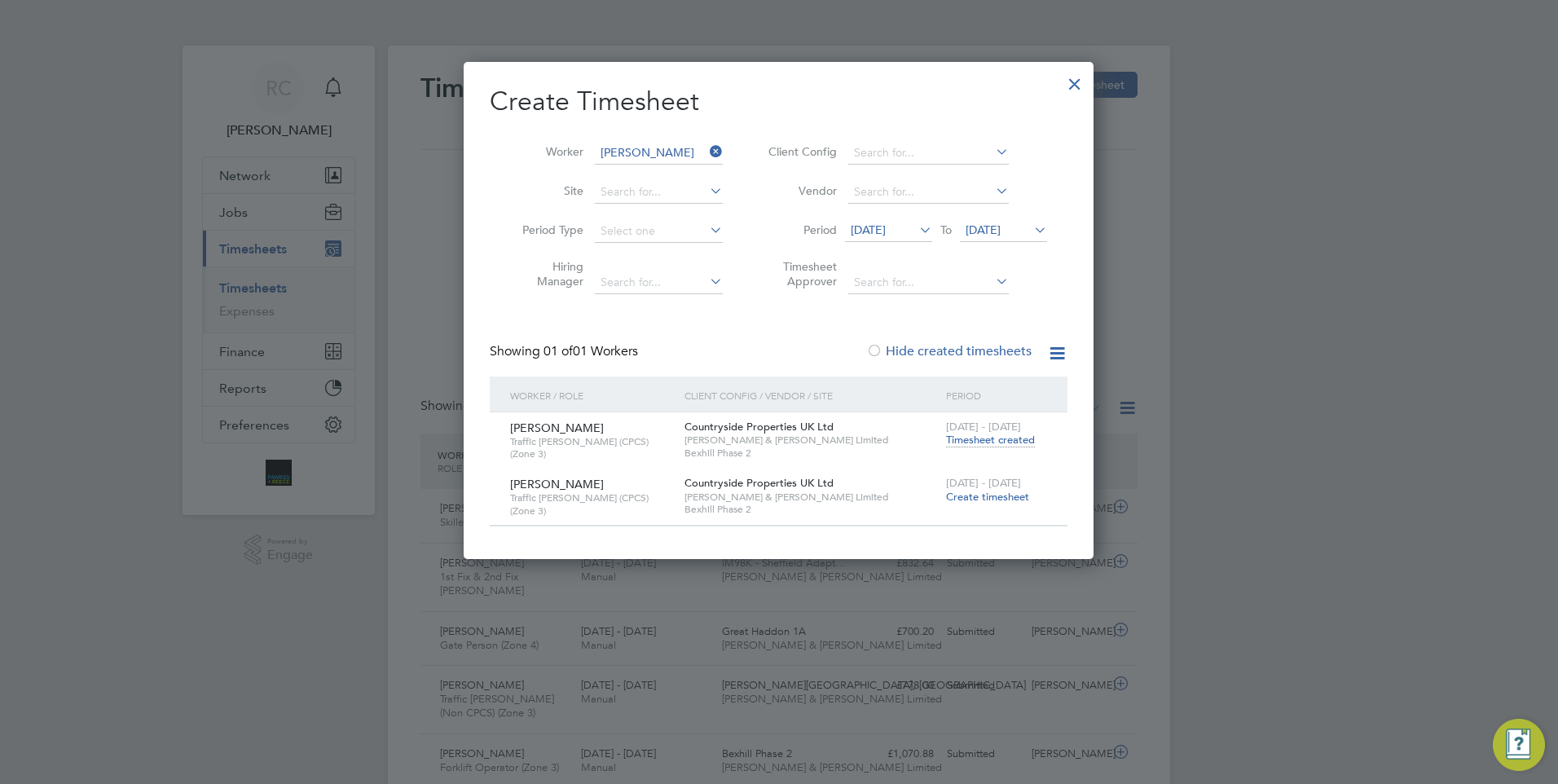
click at [707, 152] on icon at bounding box center [707, 151] width 0 height 23
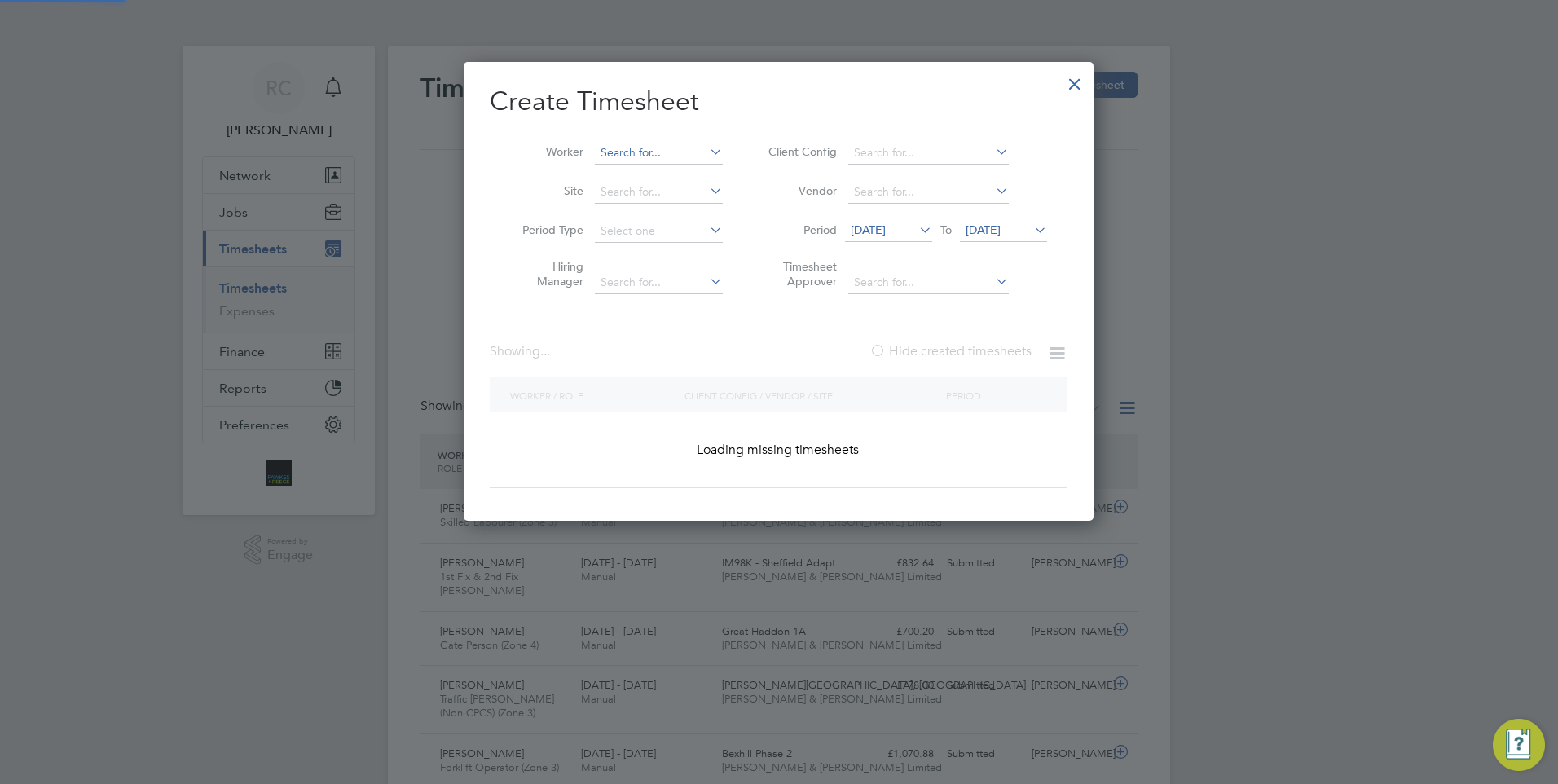
click at [642, 157] on input at bounding box center [658, 153] width 128 height 23
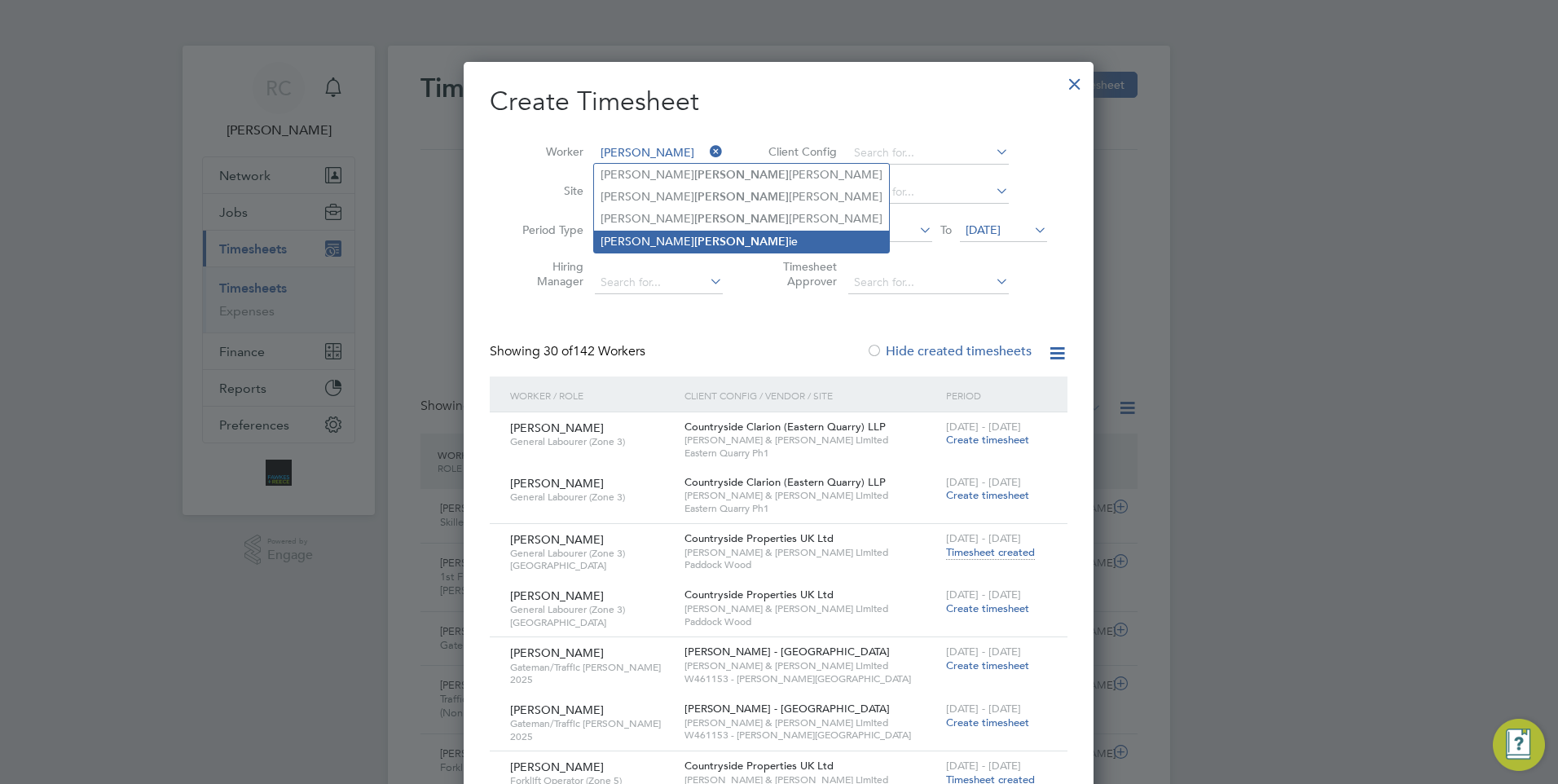
click at [694, 237] on b "[PERSON_NAME]" at bounding box center [742, 241] width 94 height 14
type input "[PERSON_NAME]"
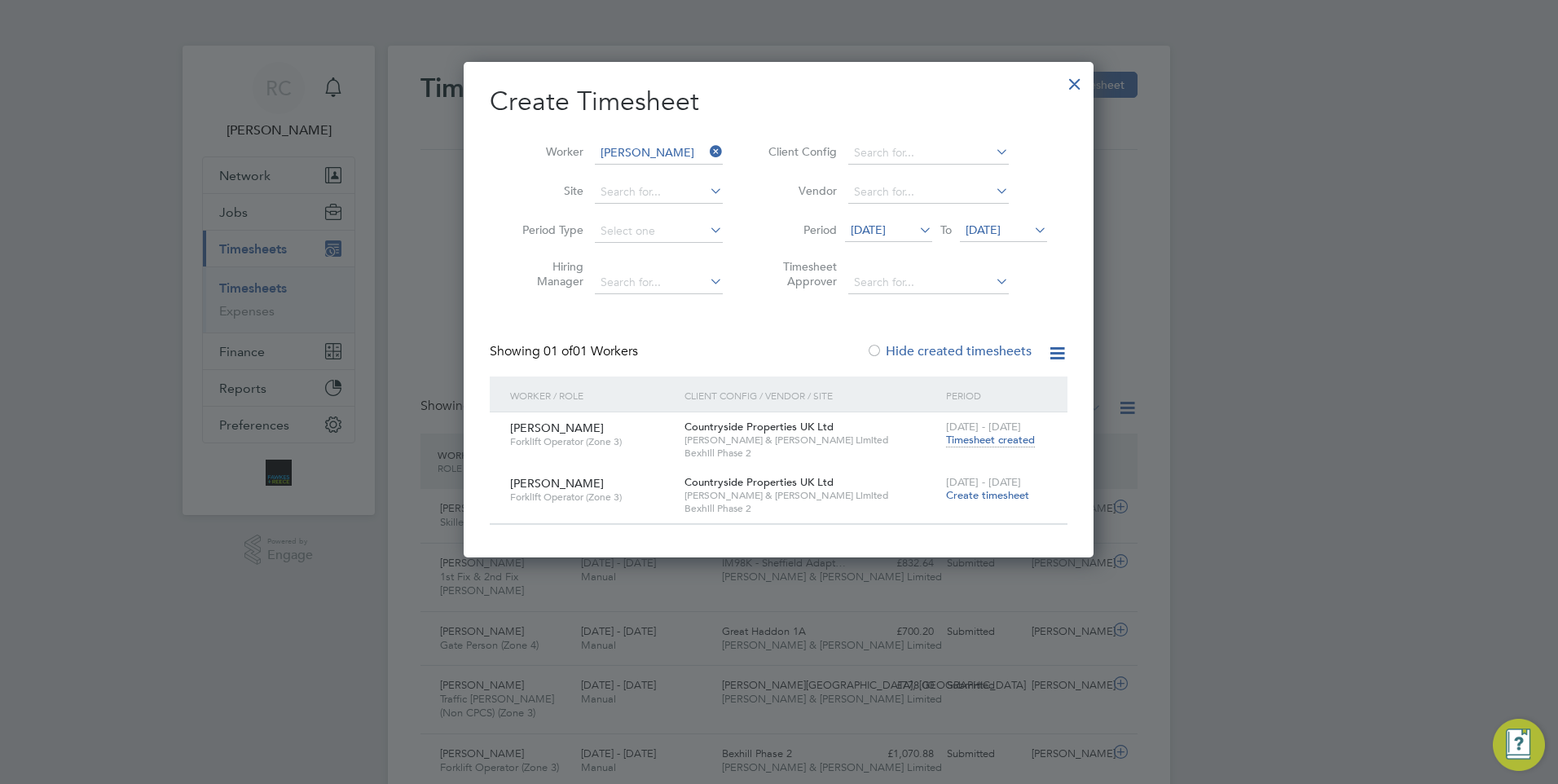
click at [949, 431] on span "[DATE] - [DATE]" at bounding box center [983, 426] width 75 height 14
click at [955, 437] on span "Timesheet created" at bounding box center [990, 440] width 89 height 15
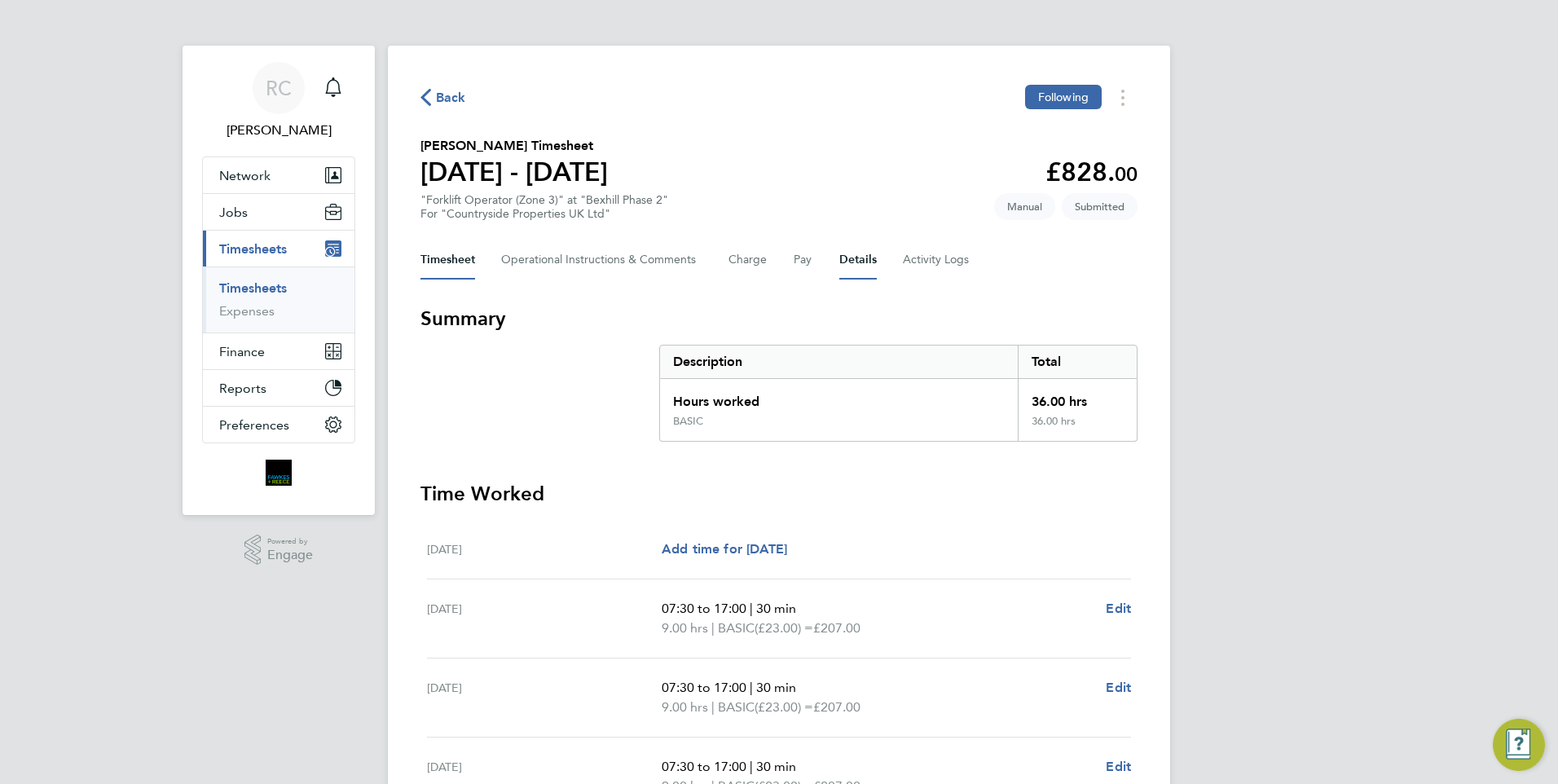
click at [873, 252] on button "Details" at bounding box center [858, 259] width 38 height 39
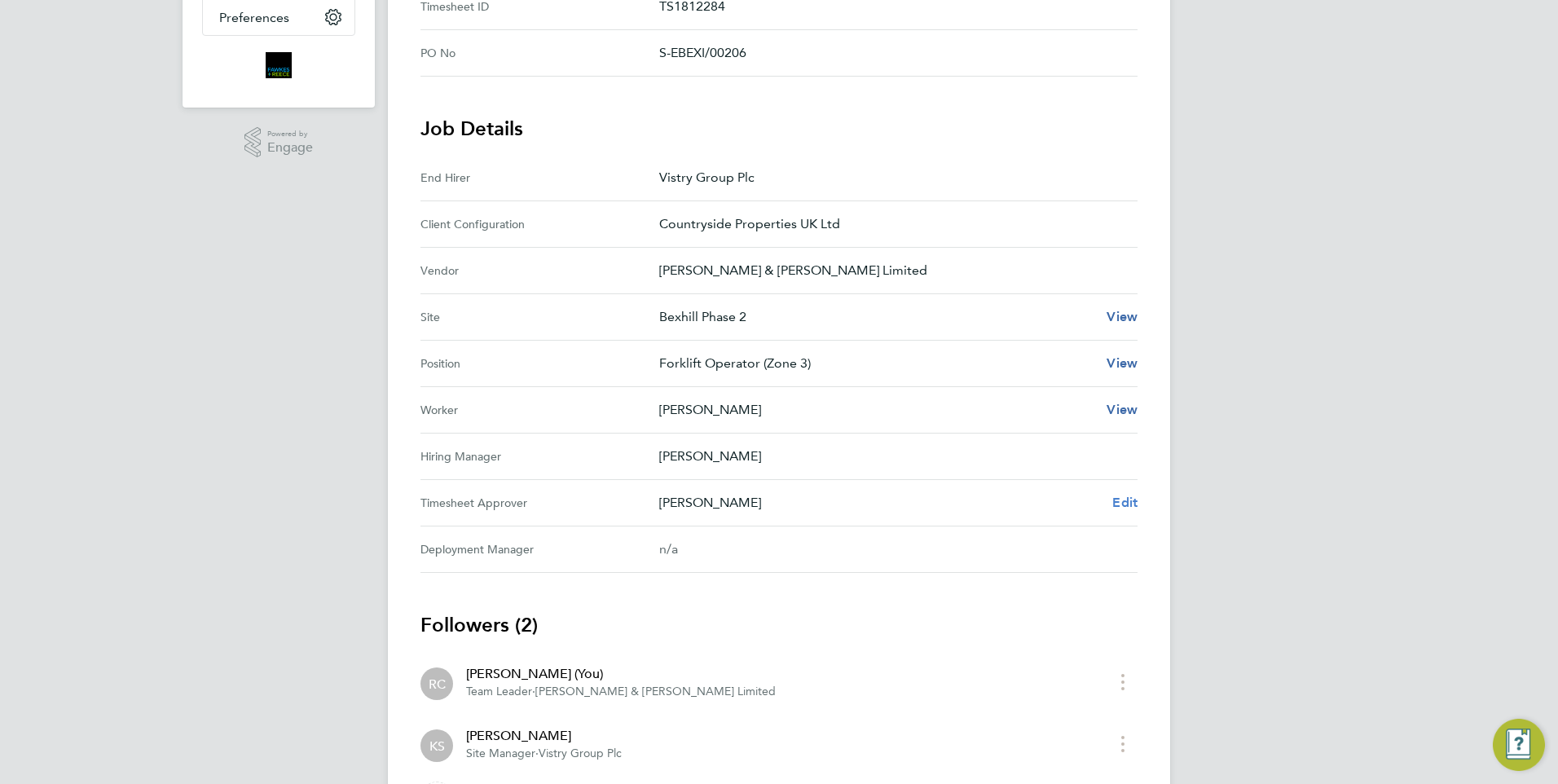
click at [1130, 509] on span "Edit" at bounding box center [1124, 502] width 26 height 15
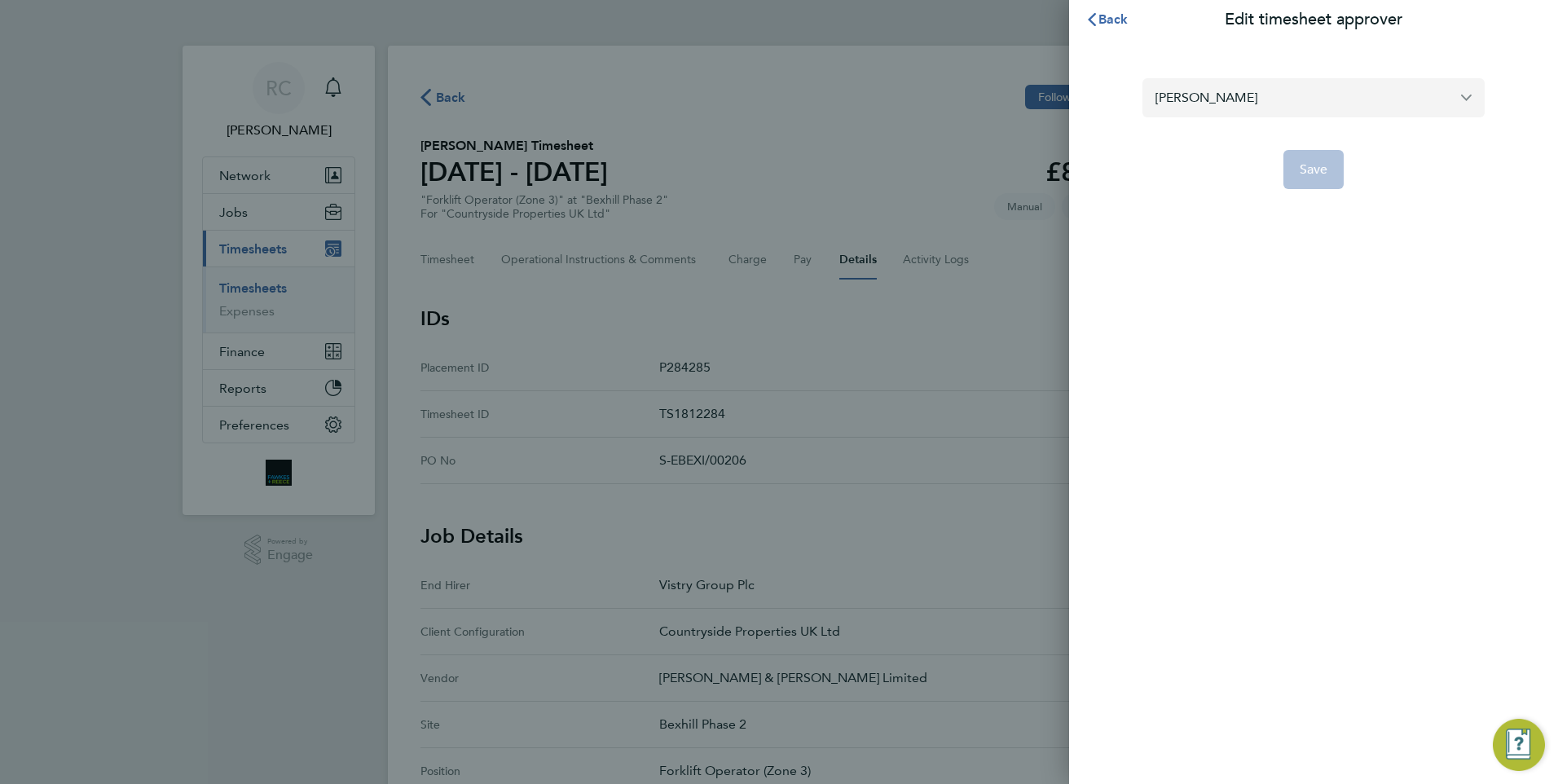
click at [1238, 116] on div "[PERSON_NAME]" at bounding box center [1313, 97] width 342 height 39
click at [1263, 99] on input "[PERSON_NAME]" at bounding box center [1313, 97] width 342 height 39
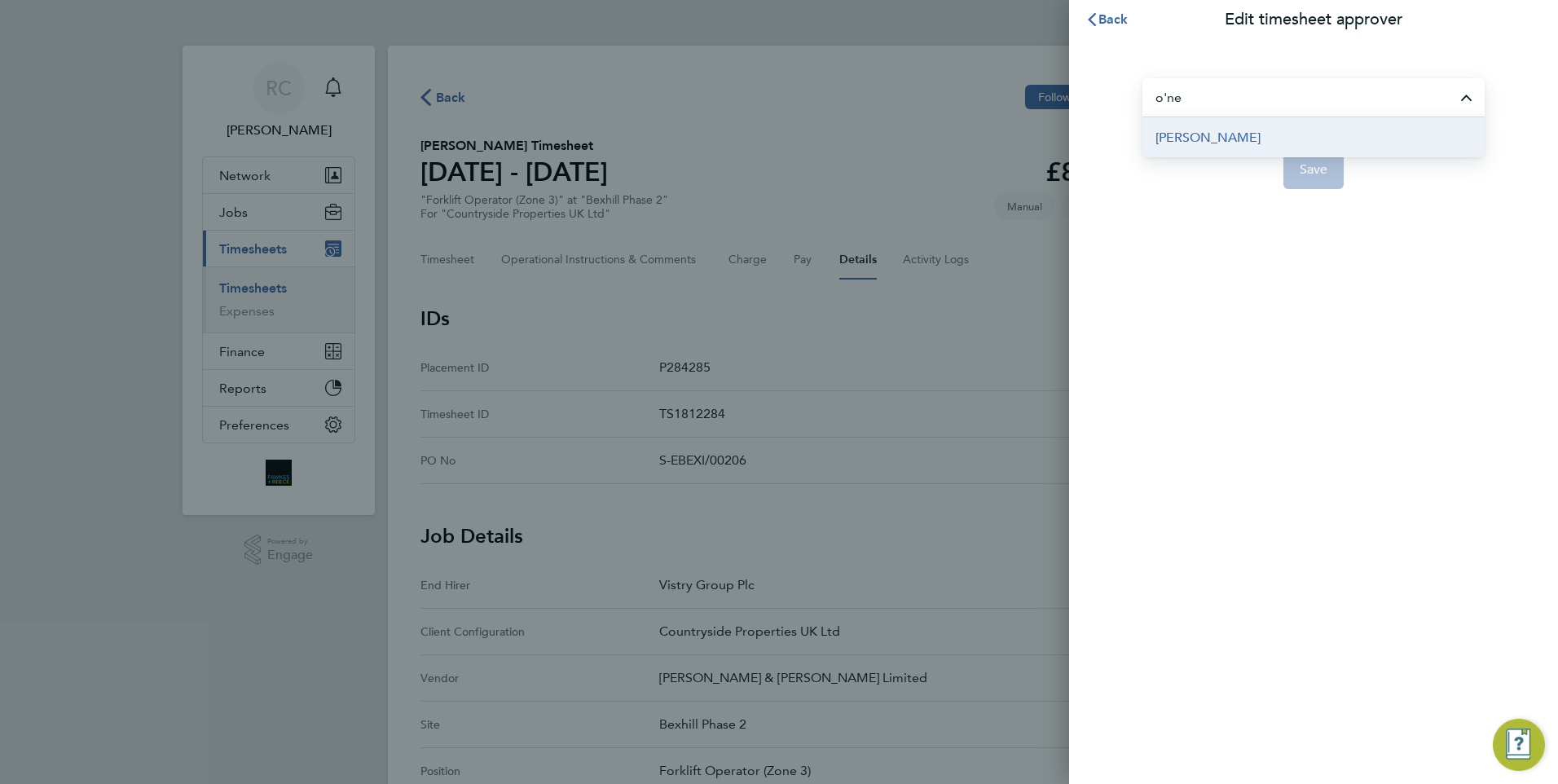
click at [1234, 135] on li "[PERSON_NAME]" at bounding box center [1313, 137] width 342 height 40
type input "[PERSON_NAME]"
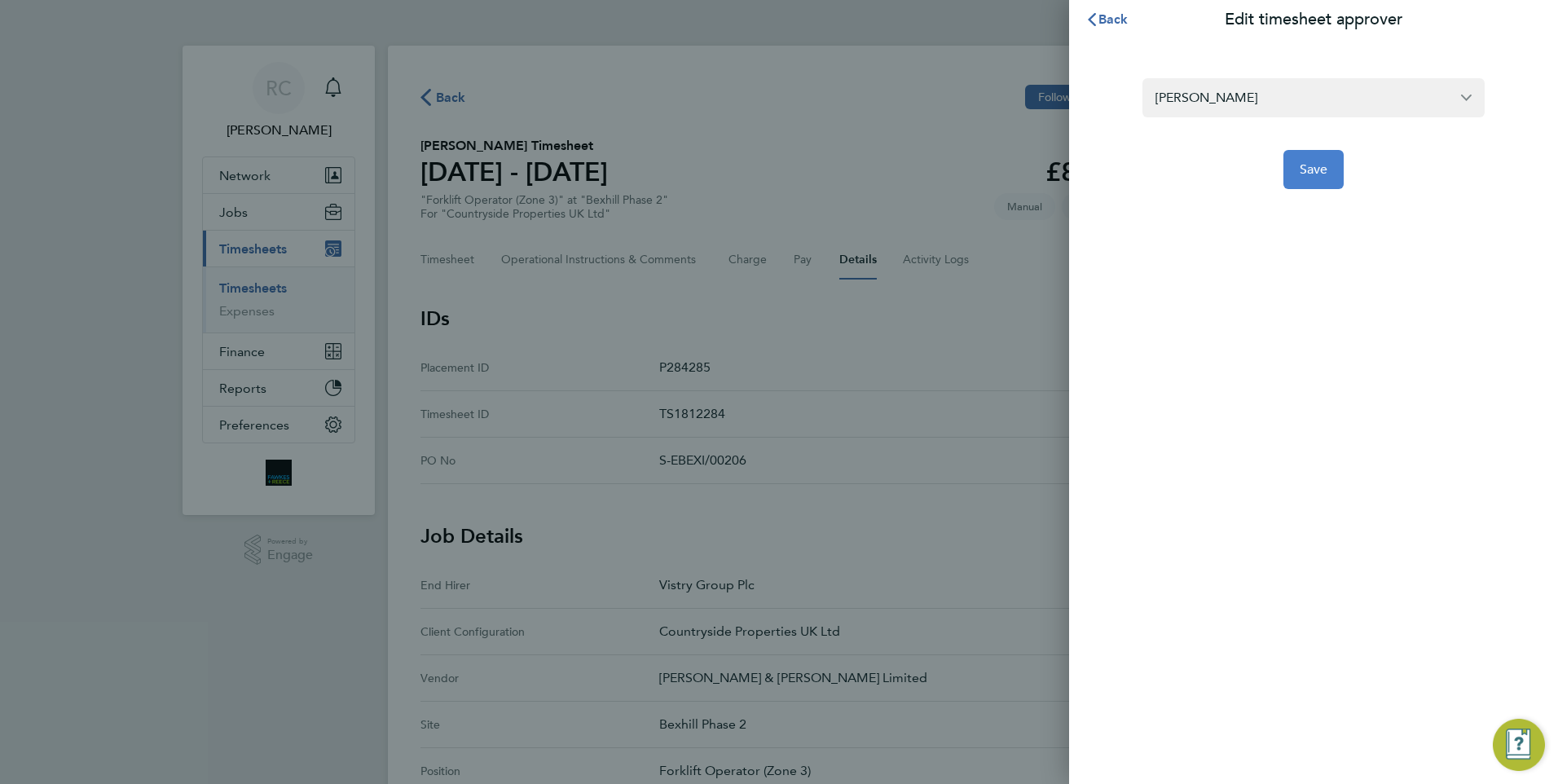
click at [1316, 162] on span "Save" at bounding box center [1313, 169] width 28 height 16
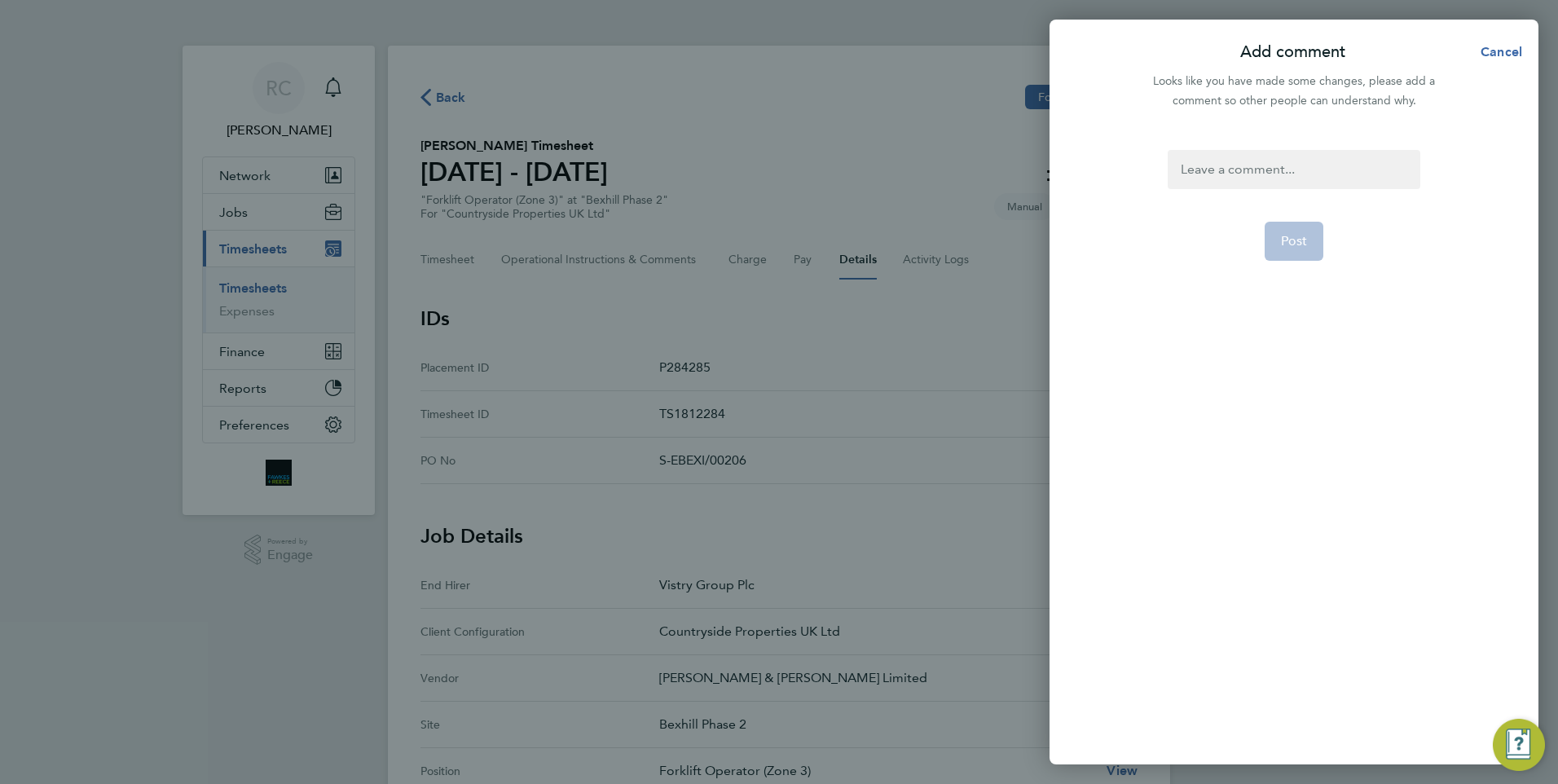
click at [1298, 162] on div at bounding box center [1293, 169] width 251 height 39
click at [1303, 168] on div at bounding box center [1293, 169] width 251 height 39
click at [825, 349] on div "Add comment Cancel Looks like you have made some changes, please add a comment …" at bounding box center [779, 392] width 1558 height 784
click at [1499, 60] on button "Cancel" at bounding box center [1496, 52] width 84 height 32
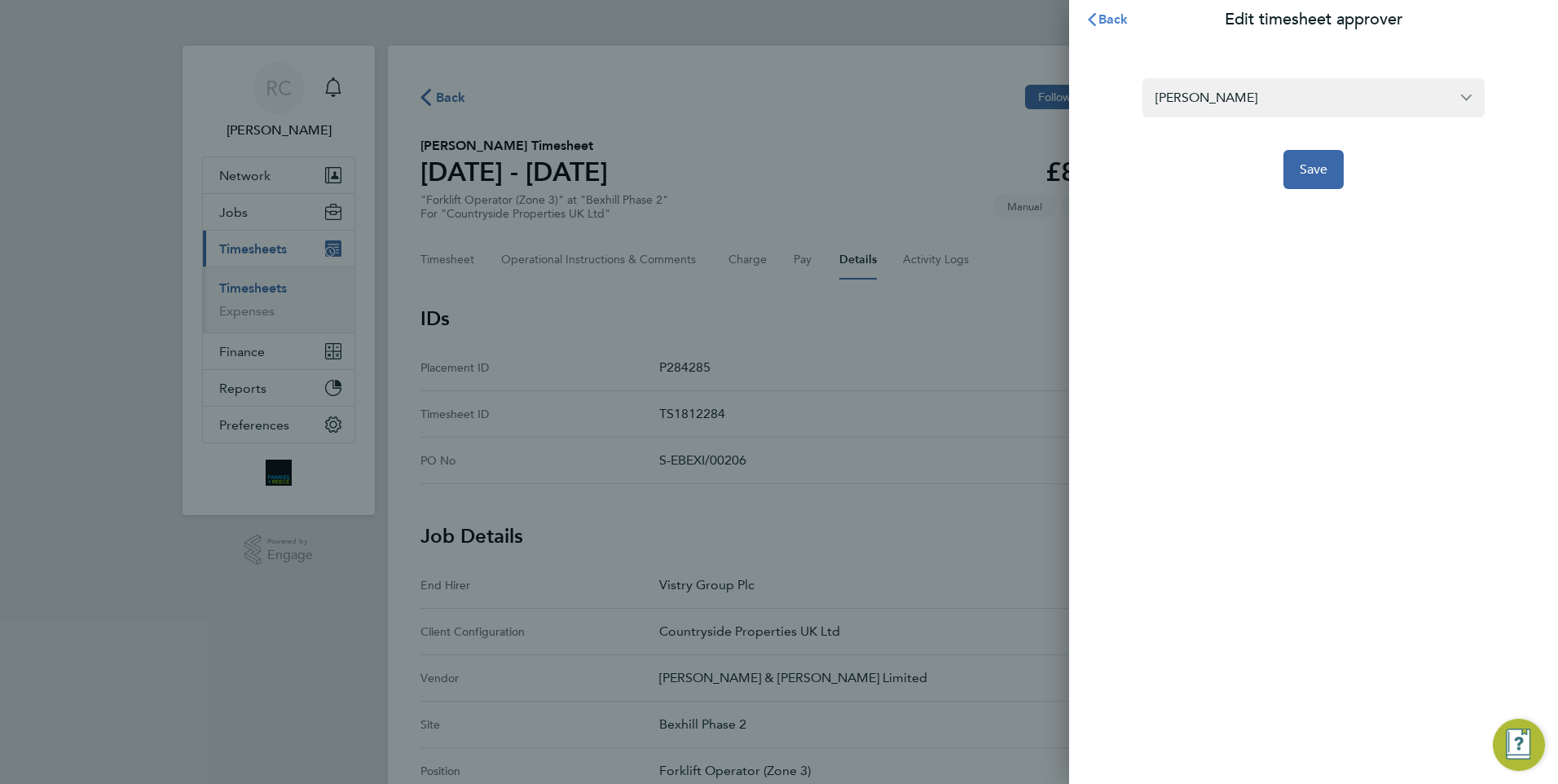
click at [1127, 16] on span "Back" at bounding box center [1113, 19] width 30 height 15
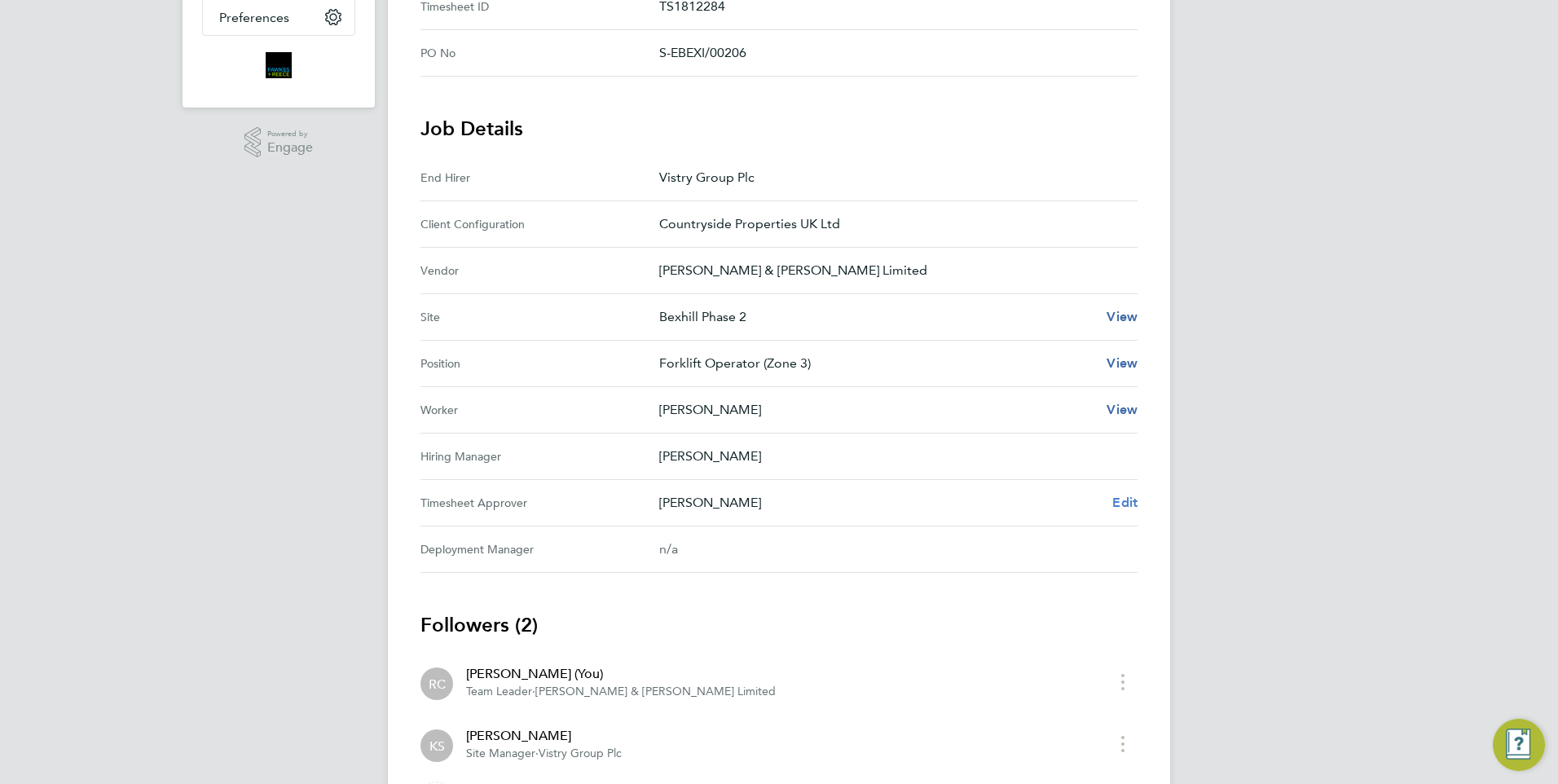
click at [1132, 500] on span "Edit" at bounding box center [1124, 502] width 26 height 15
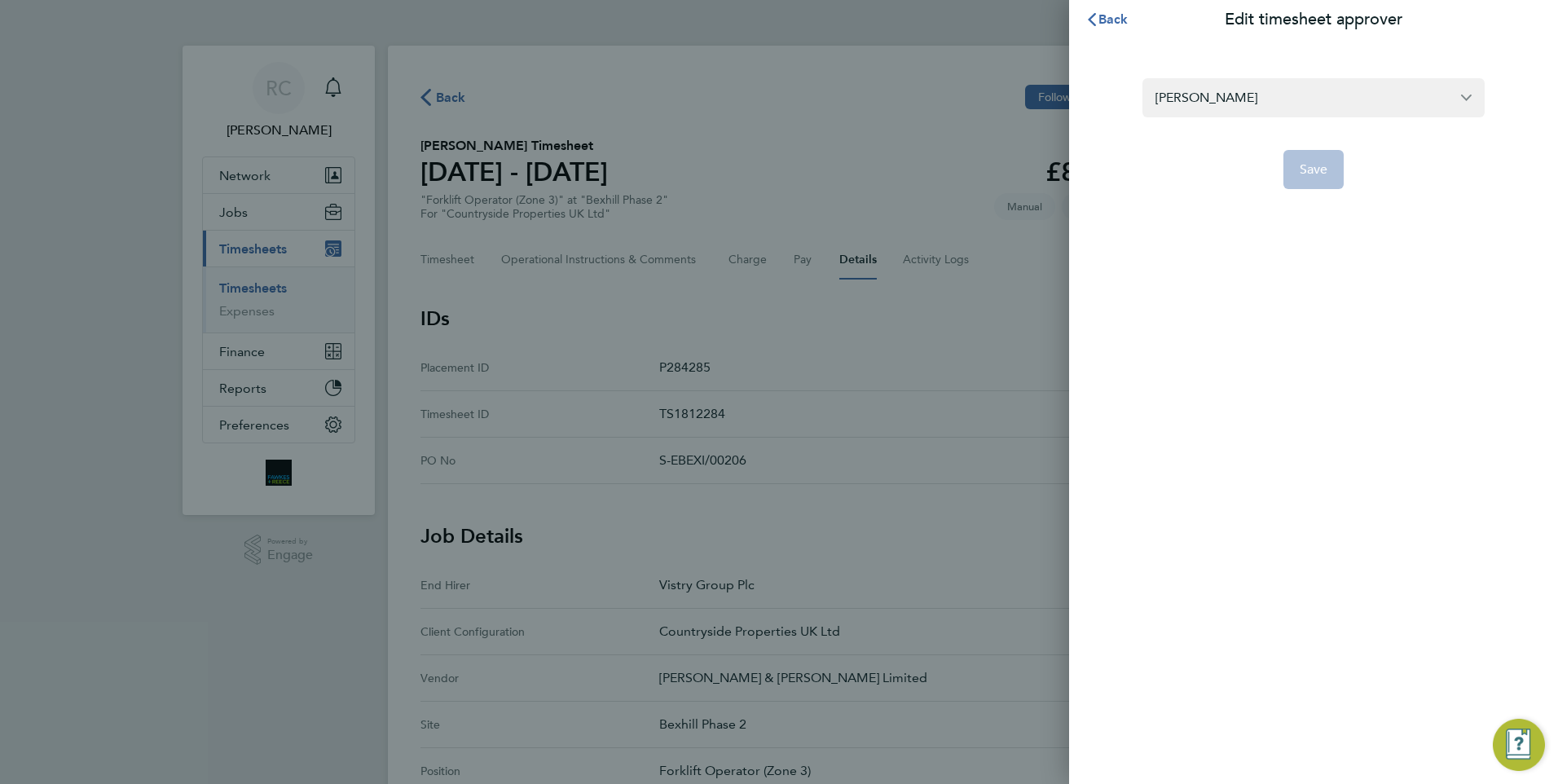
click at [1221, 118] on form "[PERSON_NAME] Save" at bounding box center [1313, 133] width 342 height 111
click at [1283, 98] on input "[PERSON_NAME]" at bounding box center [1313, 97] width 342 height 39
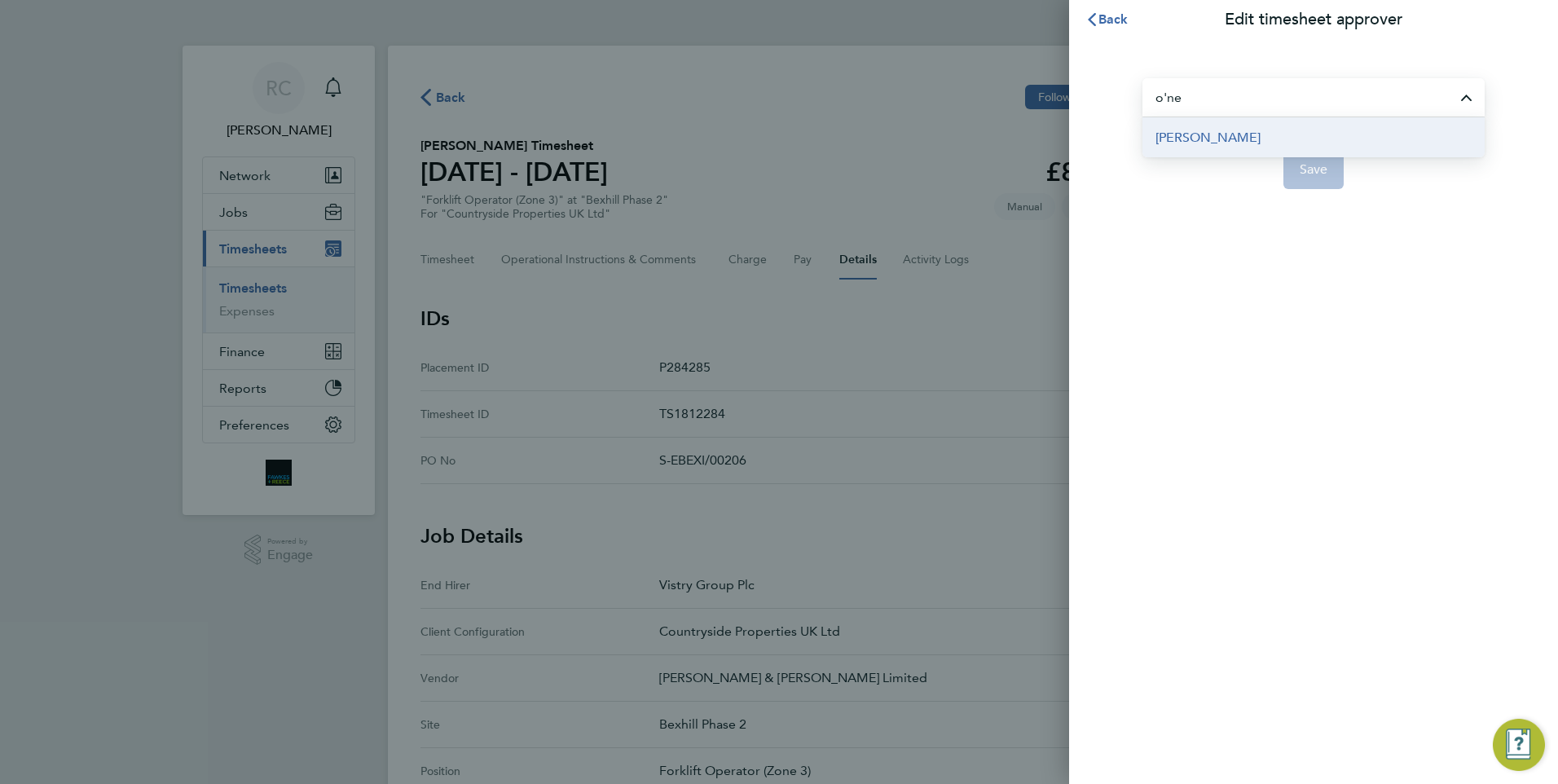
click at [1222, 139] on span "[PERSON_NAME]" at bounding box center [1207, 137] width 105 height 20
type input "[PERSON_NAME]"
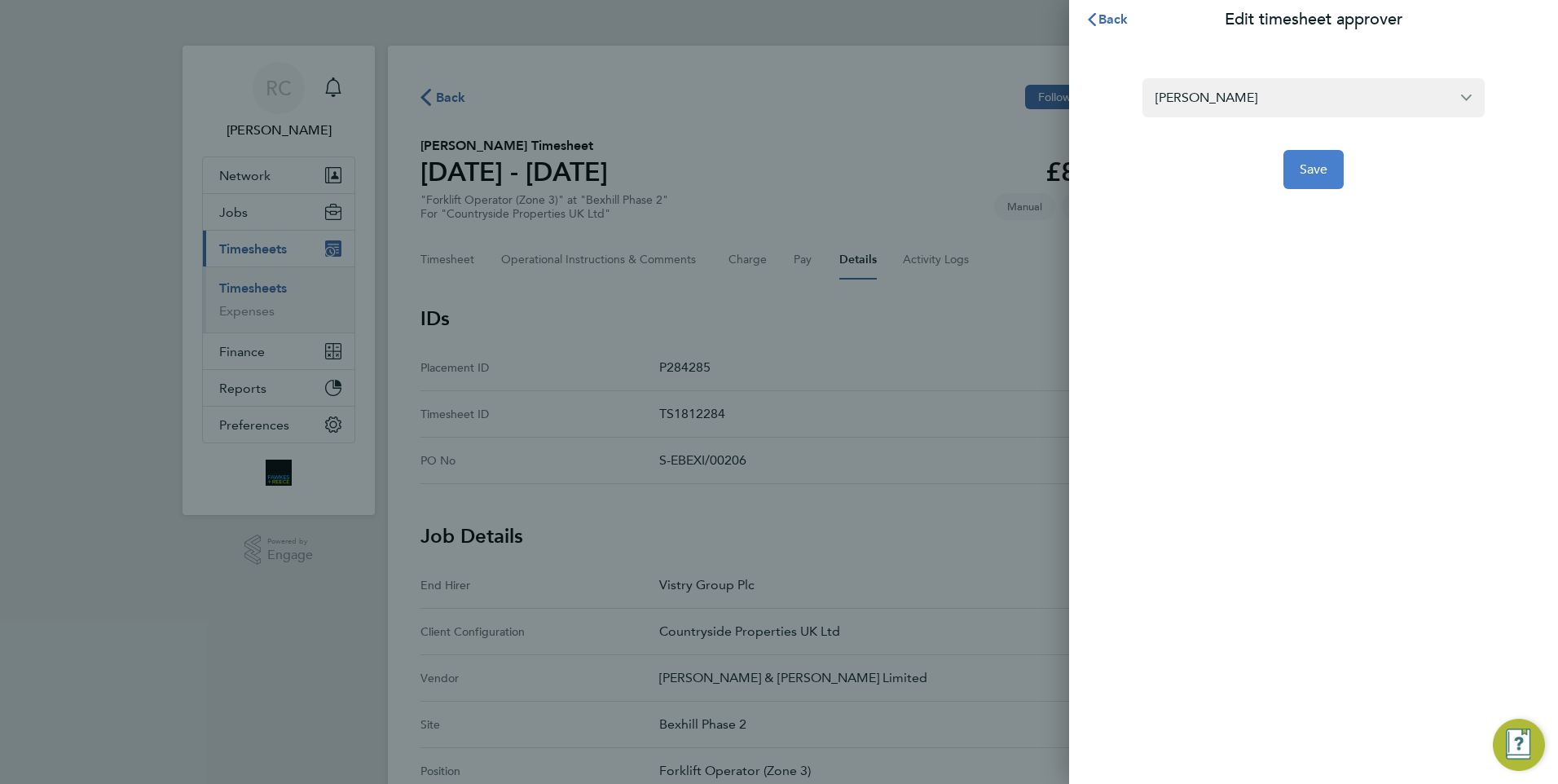
click at [1298, 166] on button "Save" at bounding box center [1313, 169] width 61 height 39
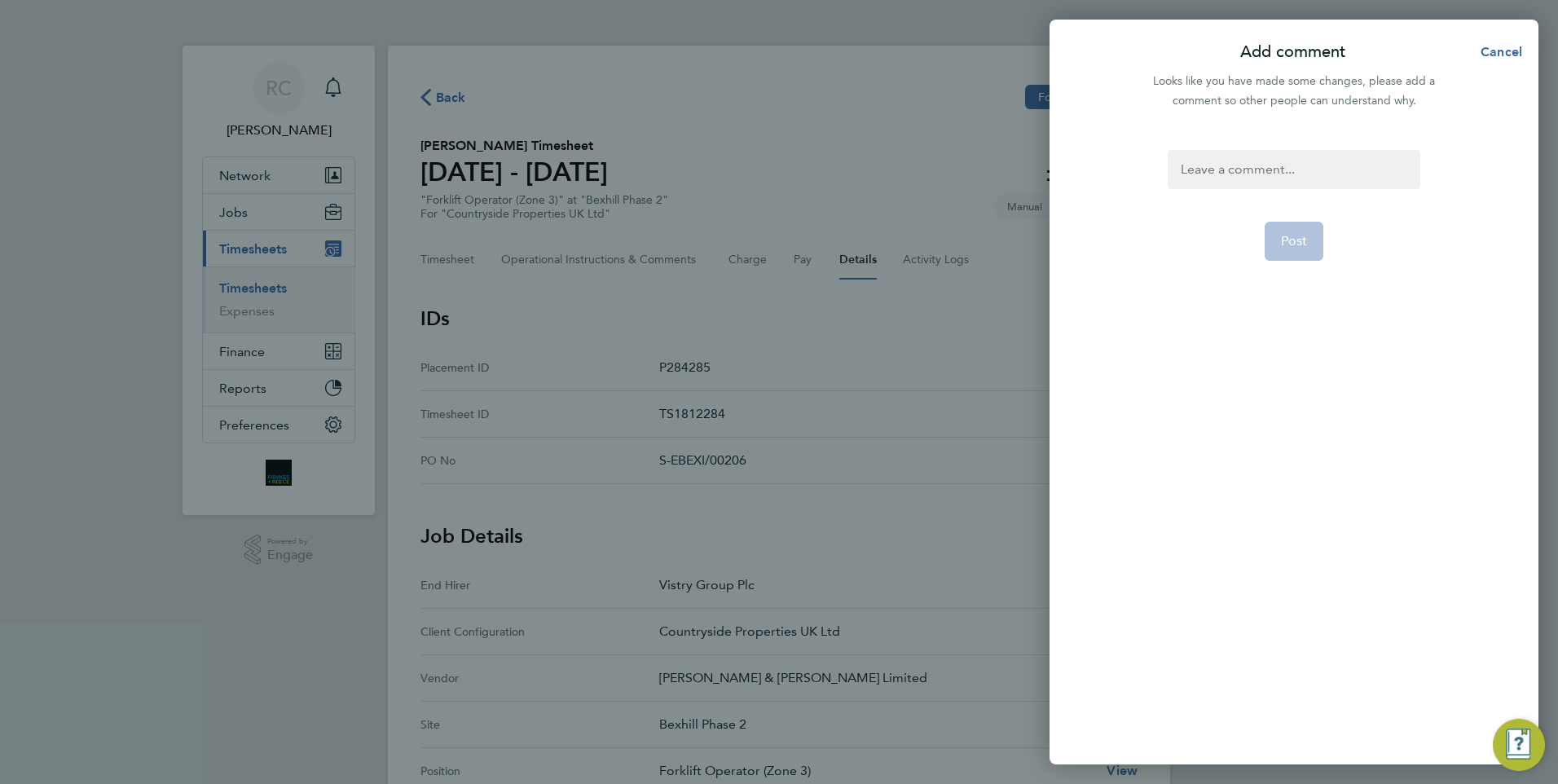
click at [1192, 182] on div at bounding box center [1293, 169] width 251 height 39
click at [1272, 232] on button "Post" at bounding box center [1293, 241] width 60 height 39
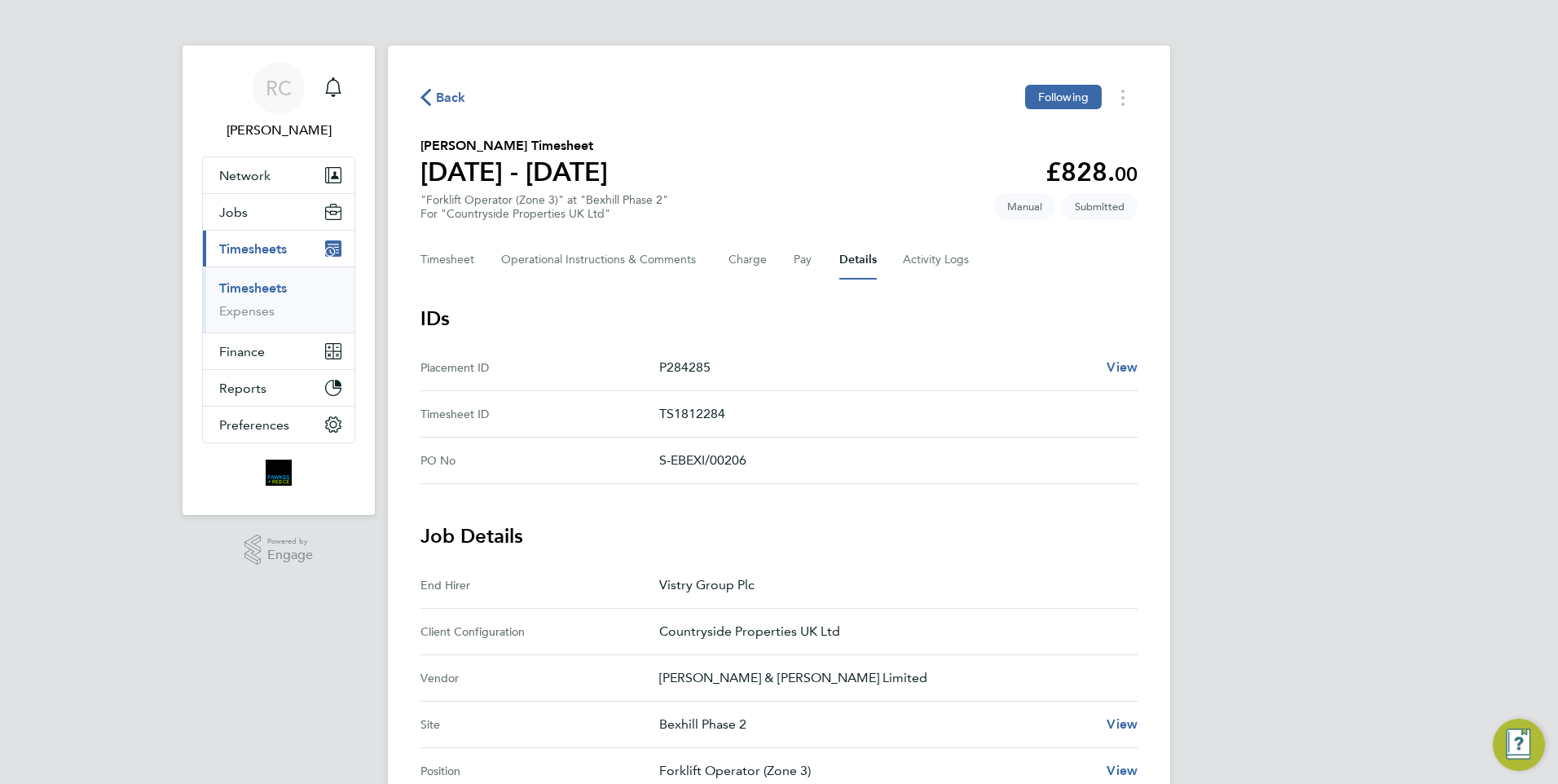
click at [264, 281] on link "Timesheets" at bounding box center [253, 288] width 68 height 15
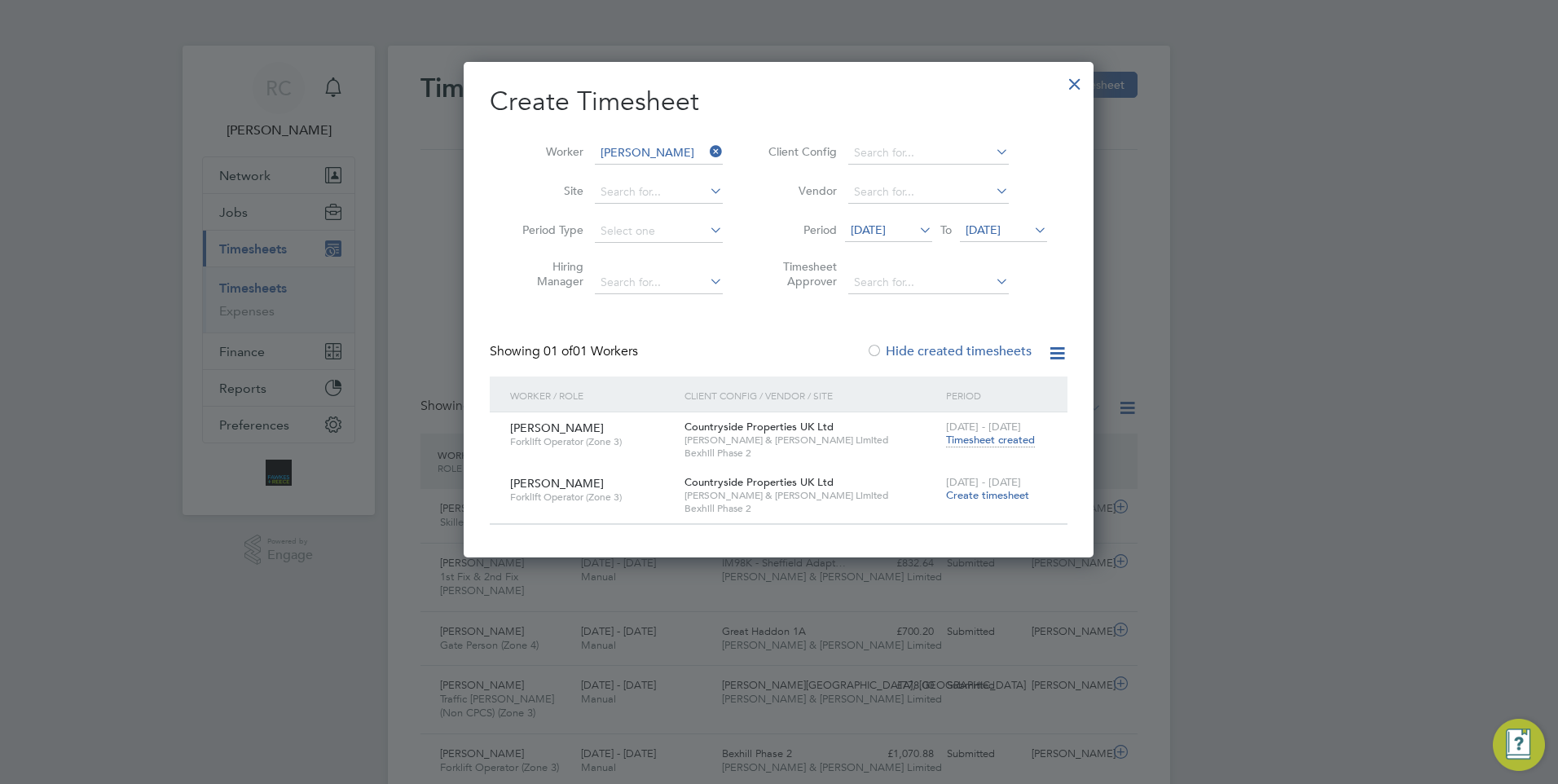
click at [707, 148] on icon at bounding box center [707, 151] width 0 height 23
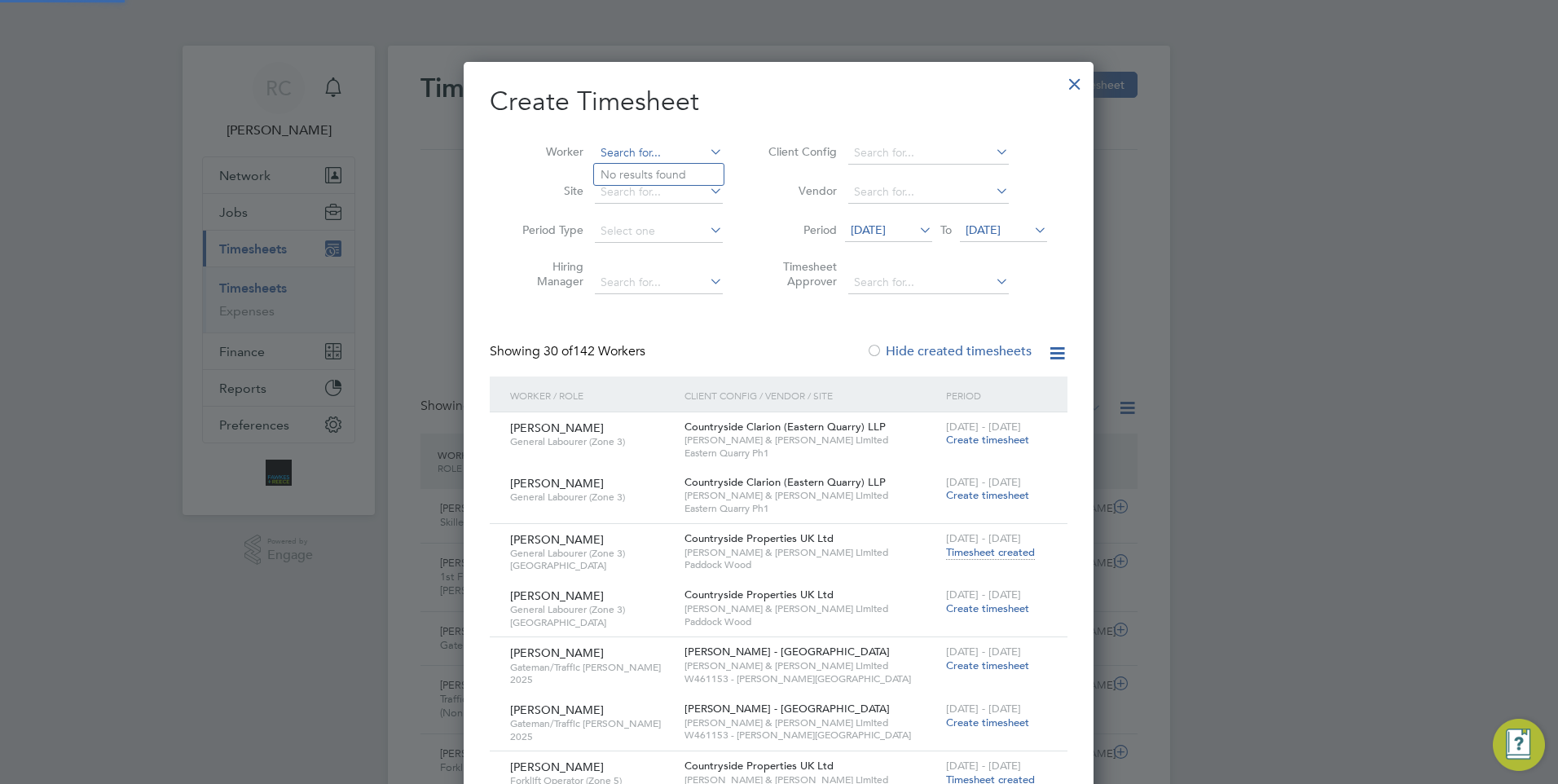
click at [642, 145] on input at bounding box center [658, 153] width 128 height 23
type input "m"
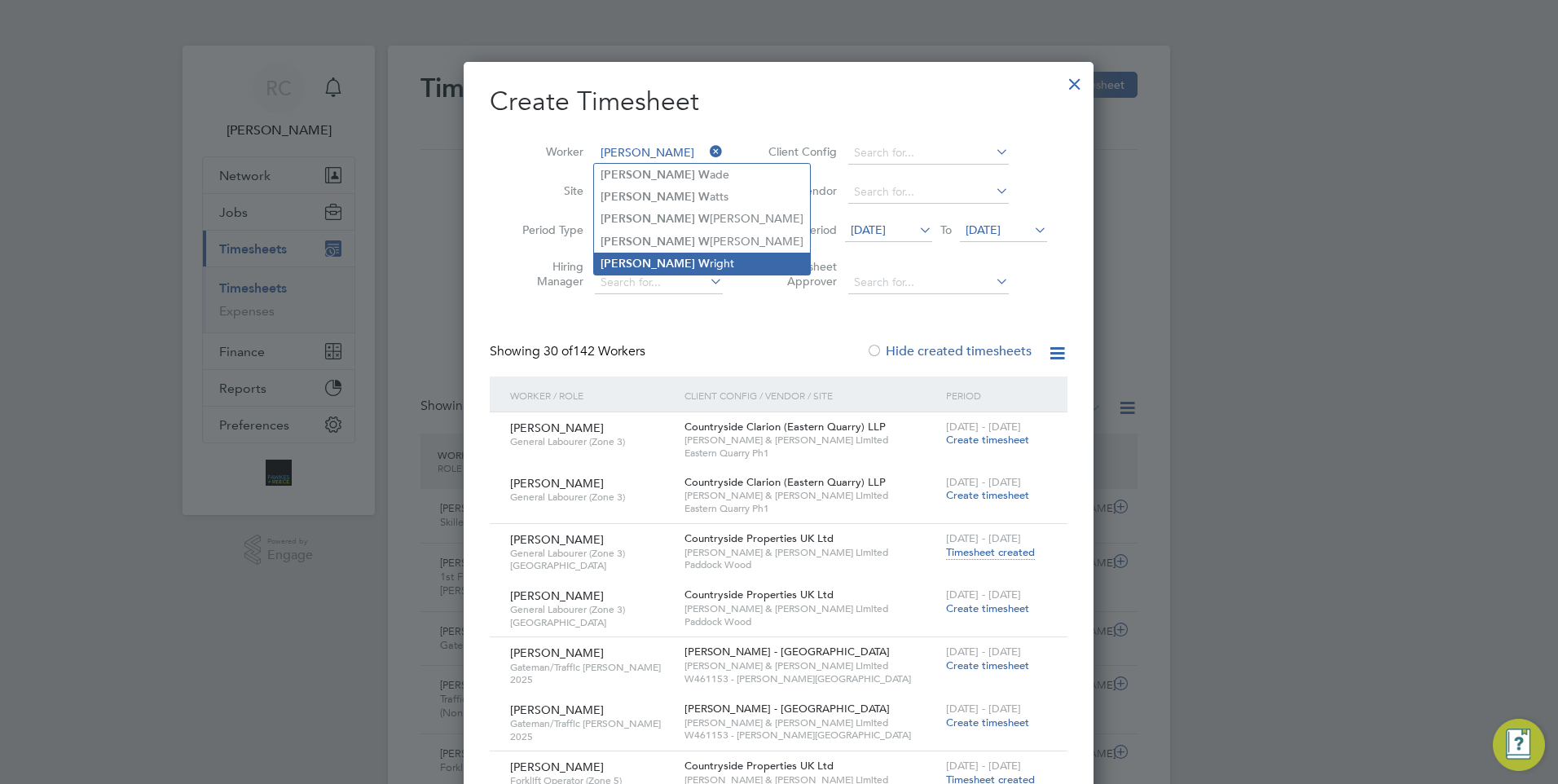
click at [659, 255] on li "[PERSON_NAME] W right" at bounding box center [702, 263] width 216 height 22
type input "[PERSON_NAME]"
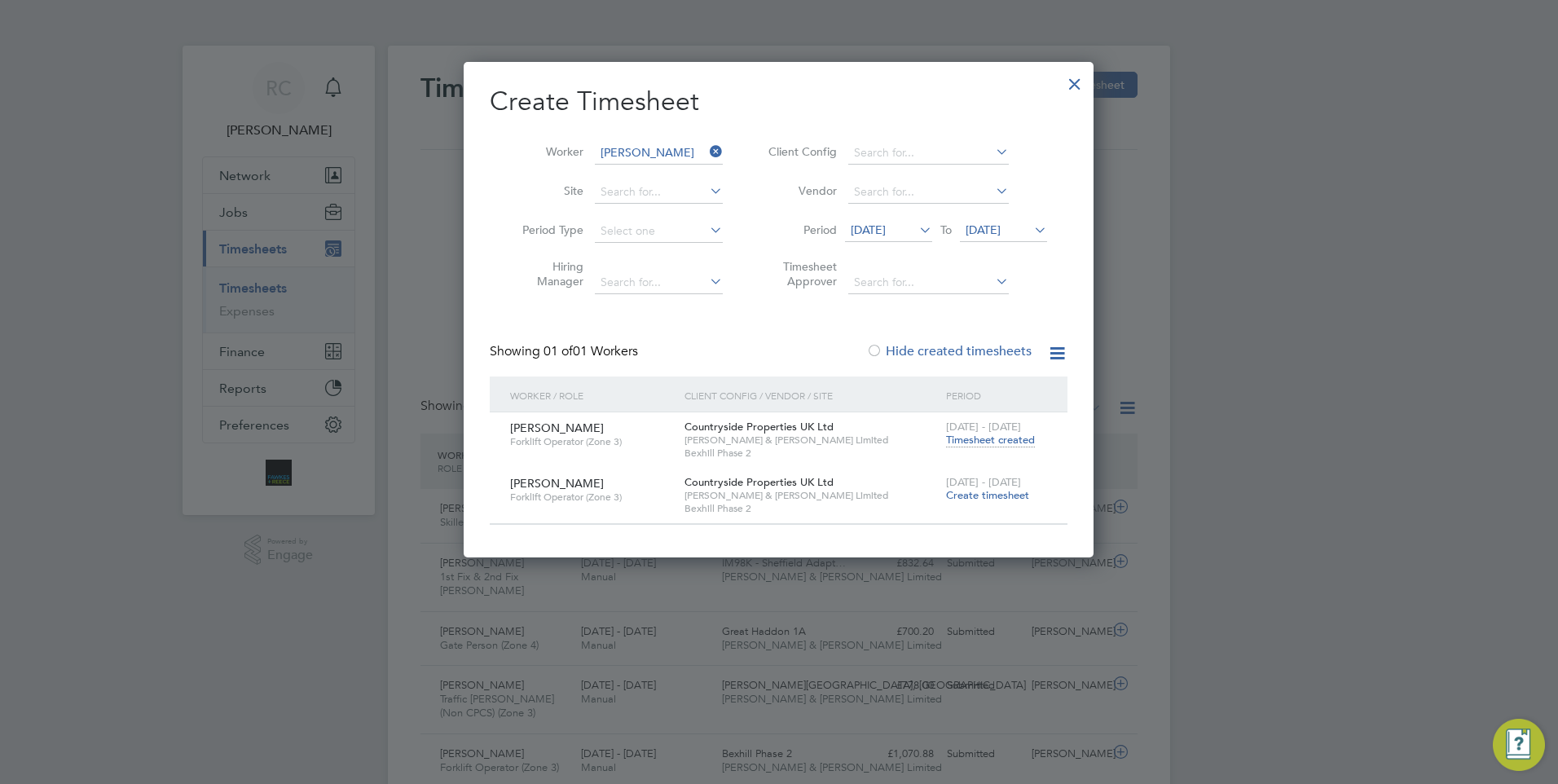
click at [983, 435] on span "Timesheet created" at bounding box center [990, 440] width 89 height 15
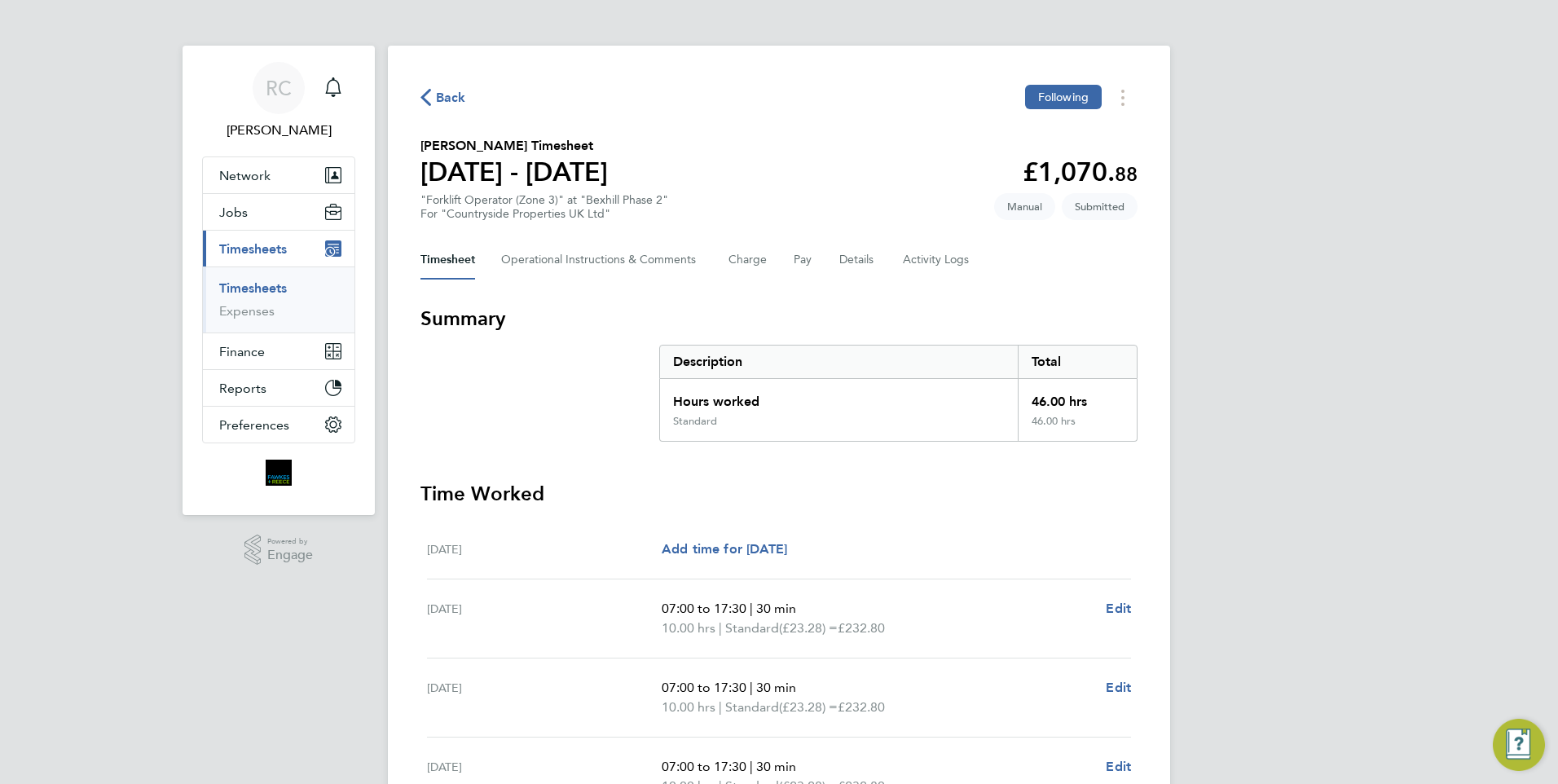
click at [827, 264] on div "Timesheet Operational Instructions & Comments Charge Pay Details Activity Logs" at bounding box center [779, 259] width 717 height 39
click at [841, 262] on button "Details" at bounding box center [858, 259] width 38 height 39
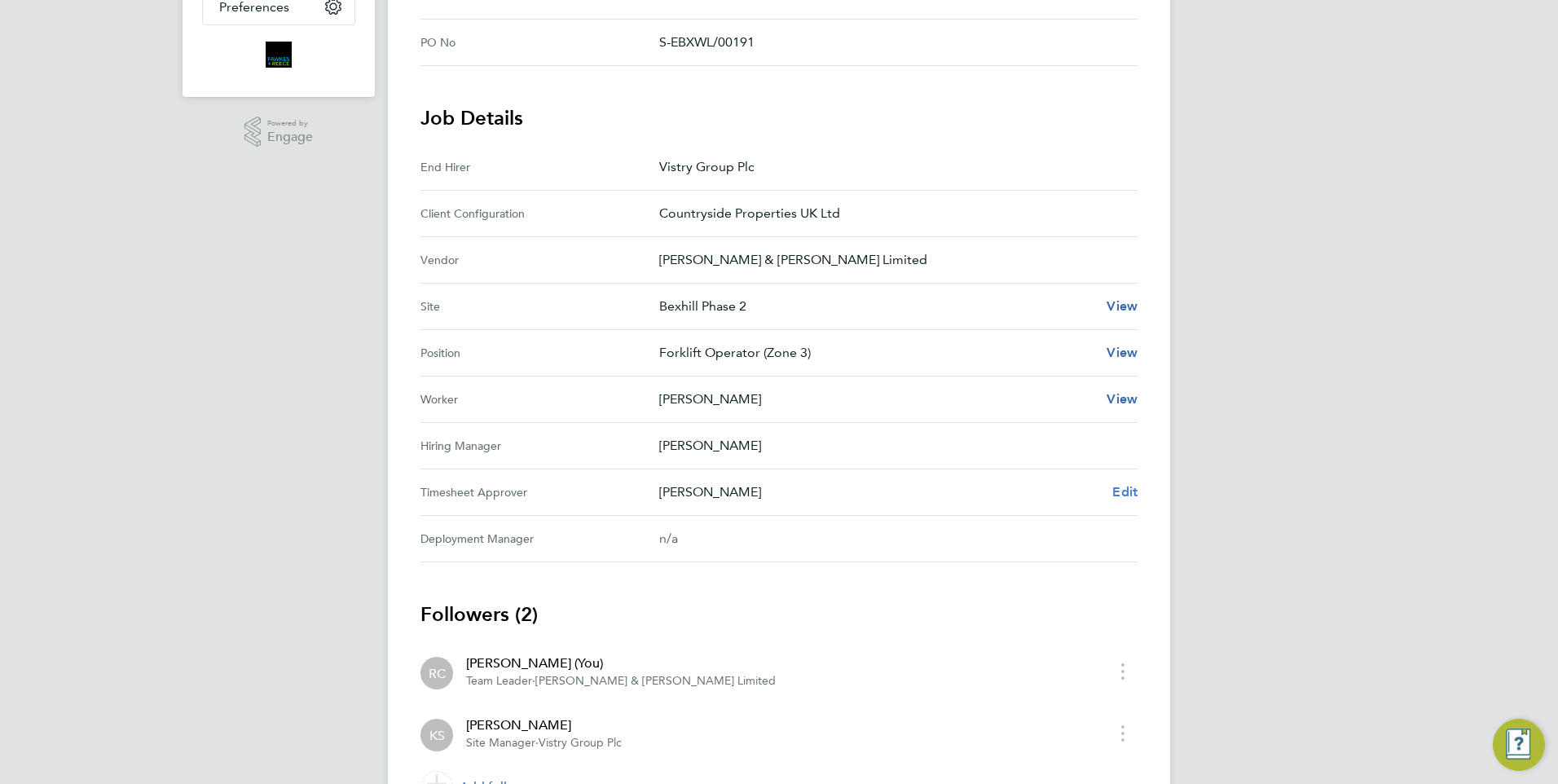
click at [1121, 492] on span "Edit" at bounding box center [1124, 491] width 26 height 15
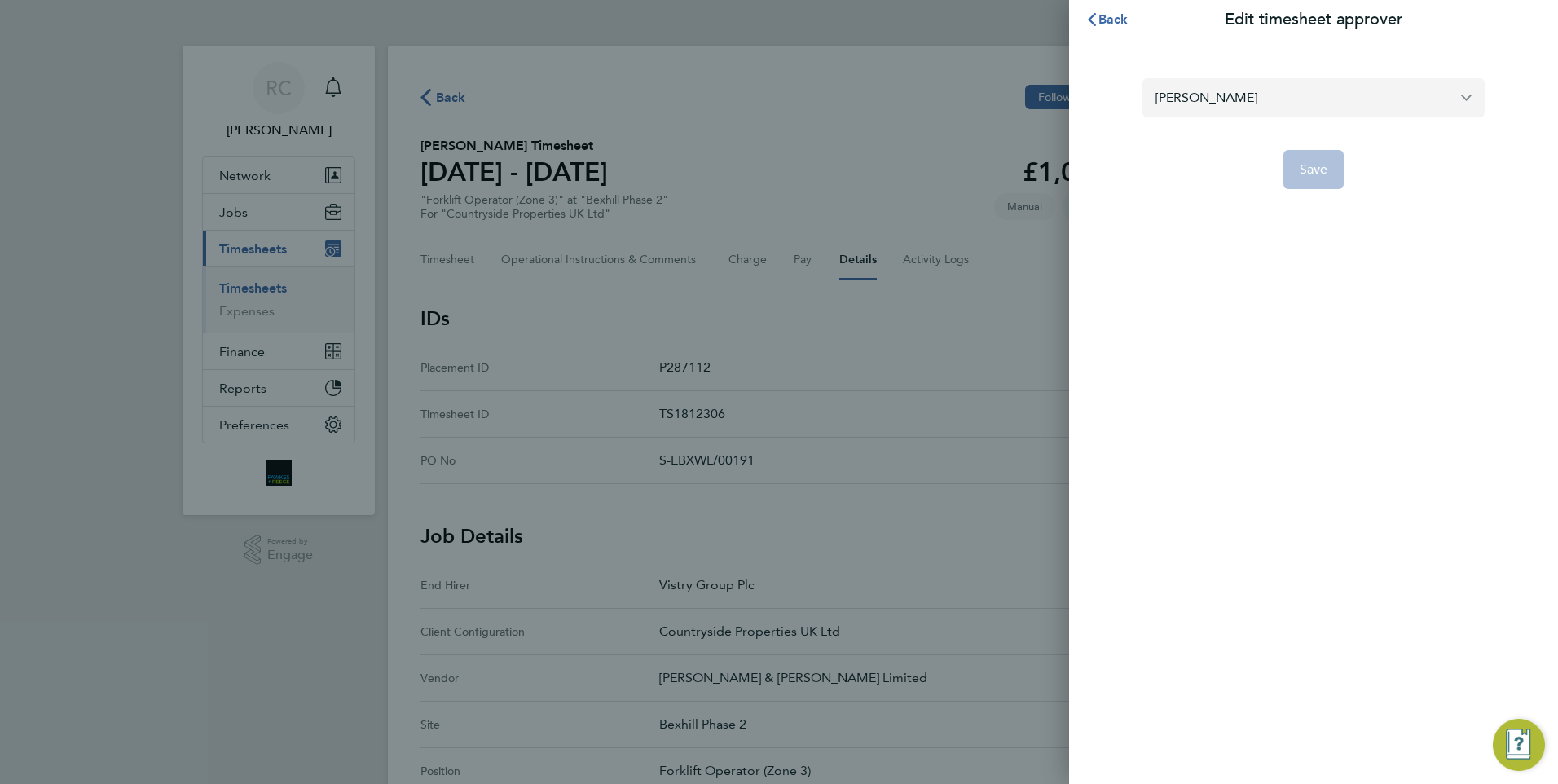
click at [1296, 97] on input "[PERSON_NAME]" at bounding box center [1313, 97] width 342 height 39
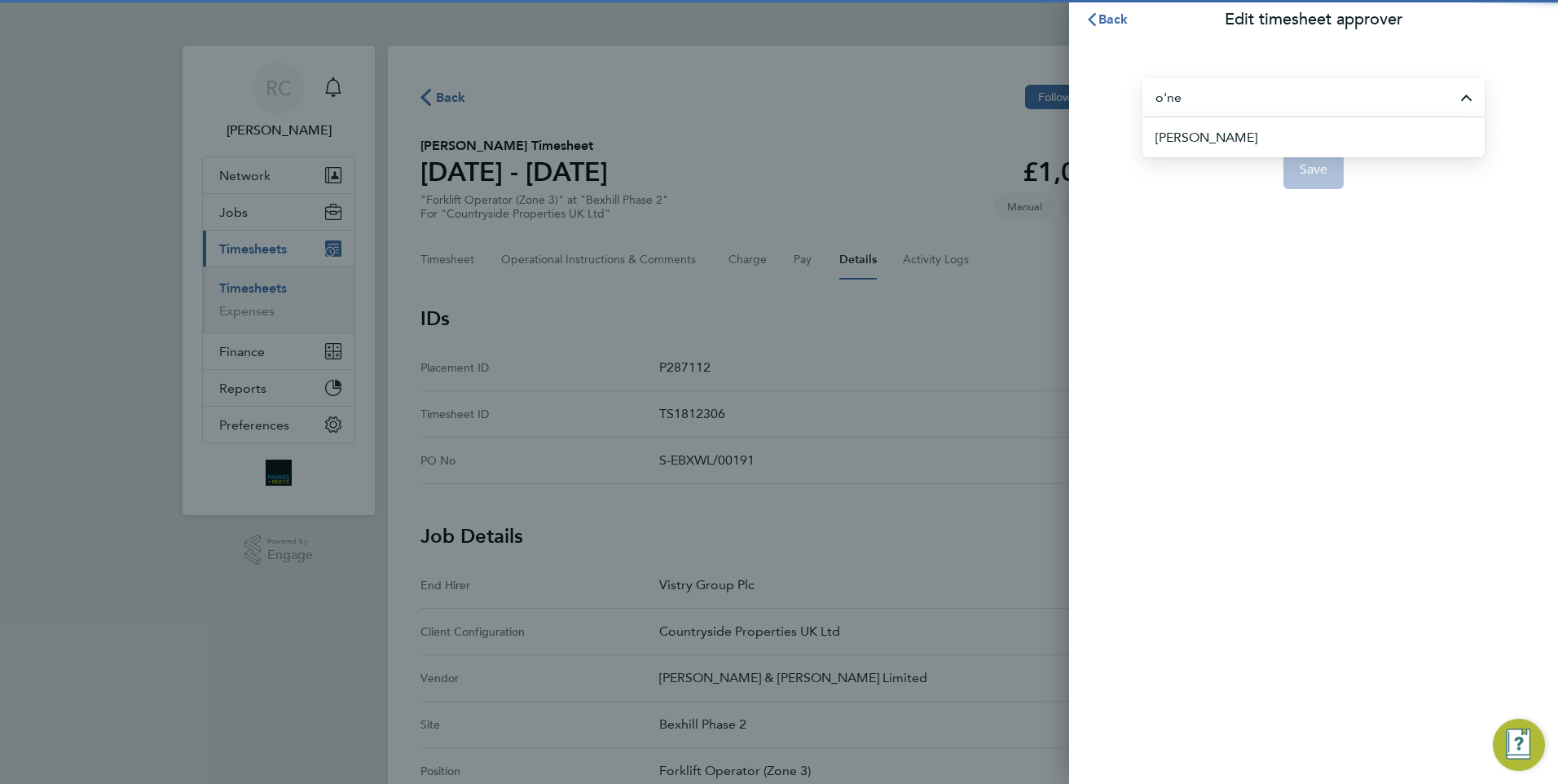
click at [1235, 130] on li "[PERSON_NAME]" at bounding box center [1320, 137] width 329 height 40
type input "[PERSON_NAME]"
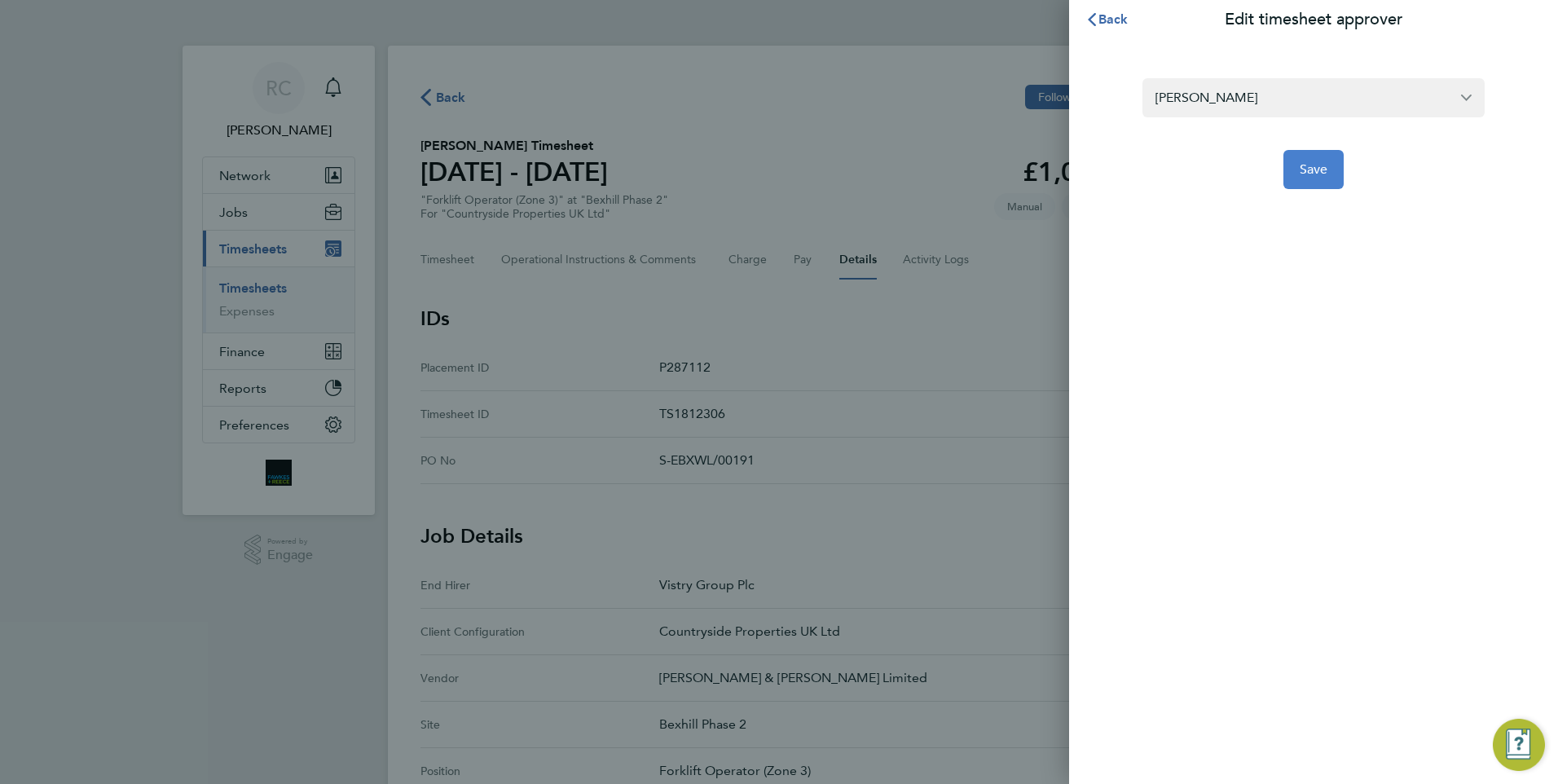
click at [1295, 174] on button "Save" at bounding box center [1313, 169] width 61 height 39
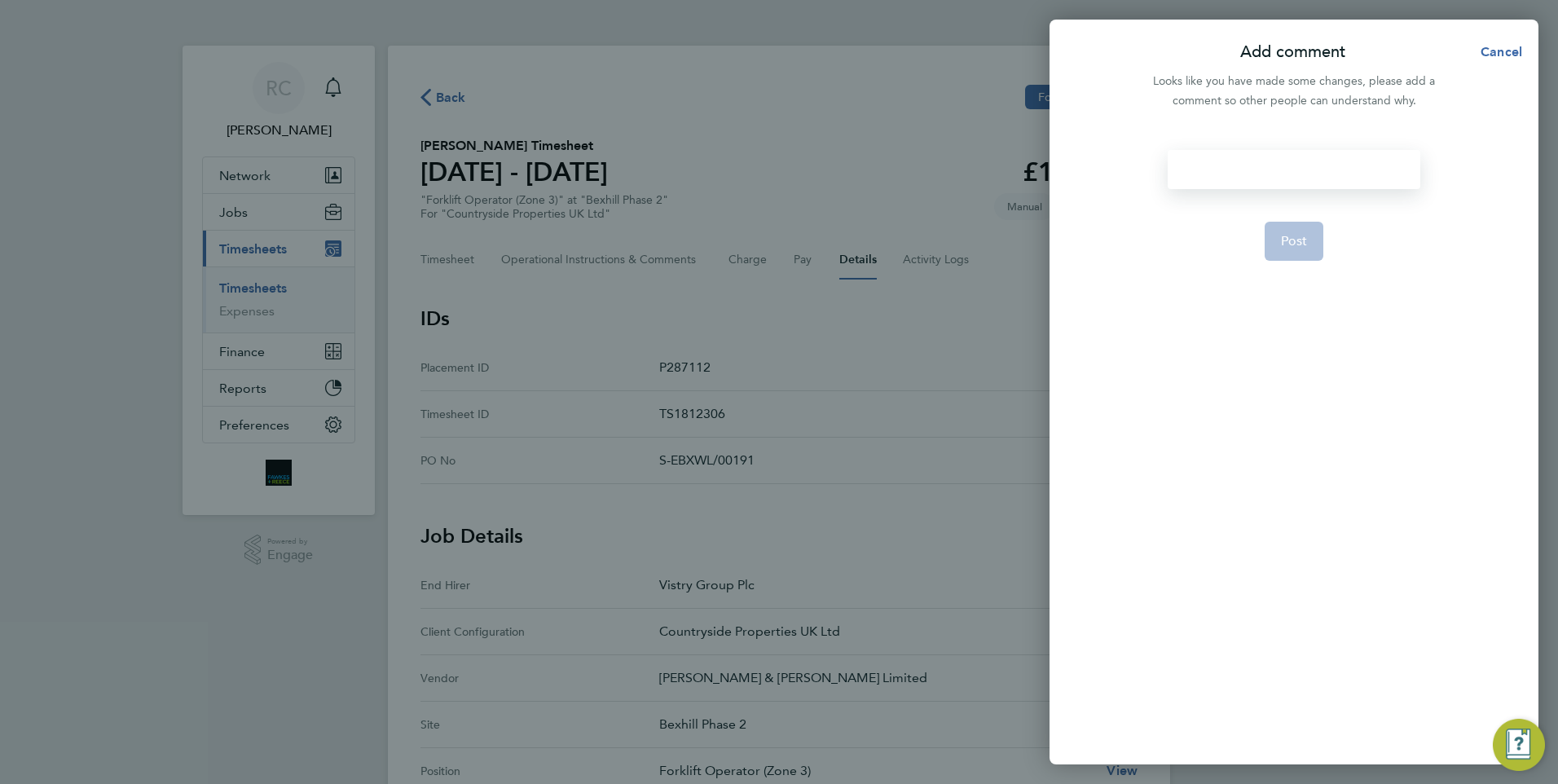
click at [1229, 156] on div at bounding box center [1293, 169] width 251 height 39
click at [1281, 232] on button "Post" at bounding box center [1293, 241] width 60 height 39
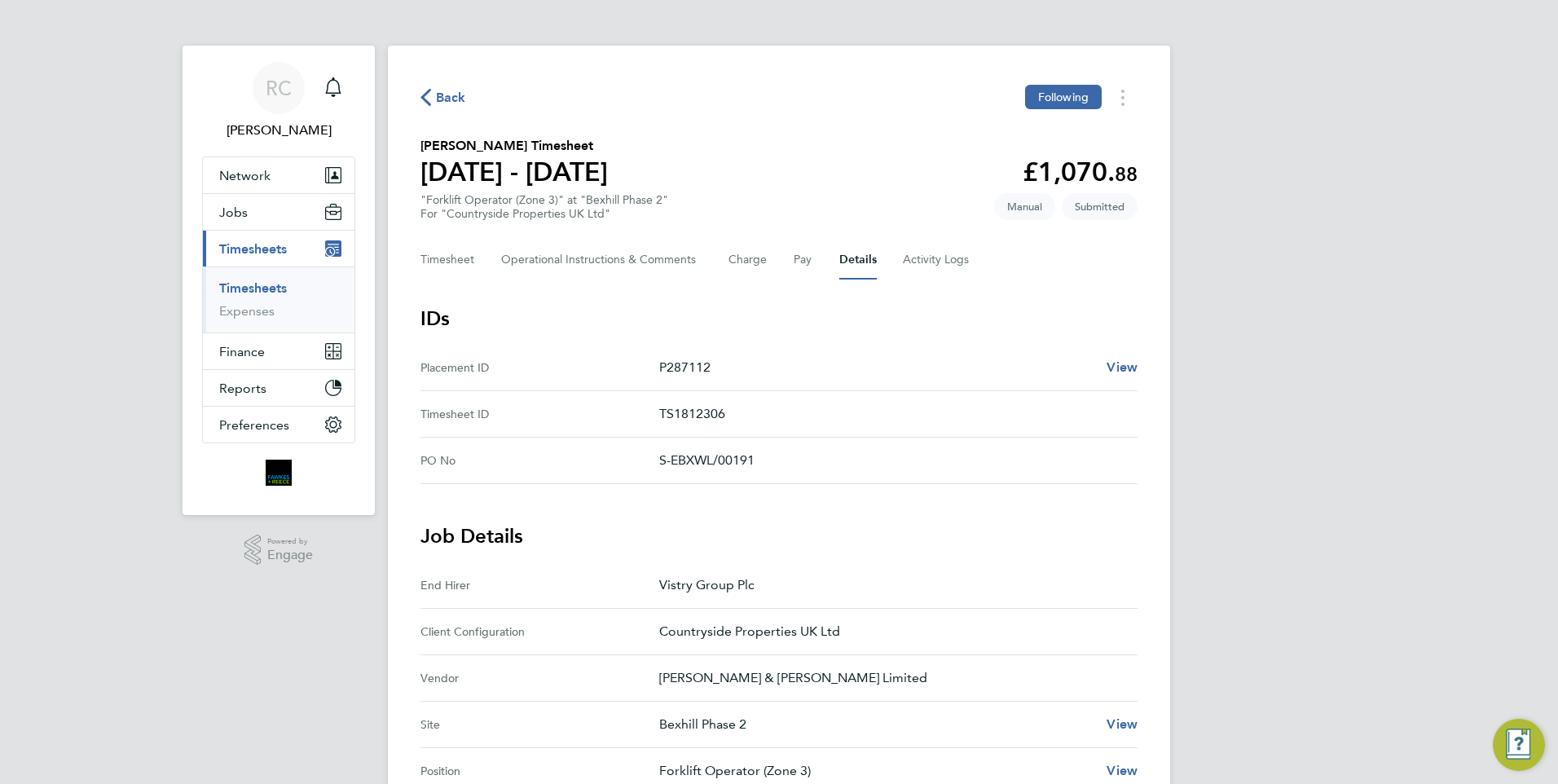
click at [798, 114] on div "Back Following [PERSON_NAME] Timesheet [DATE] - [DATE] £1,070. 88 "Forklift Ope…" at bounding box center [779, 656] width 782 height 1221
click at [270, 284] on link "Timesheets" at bounding box center [253, 288] width 68 height 15
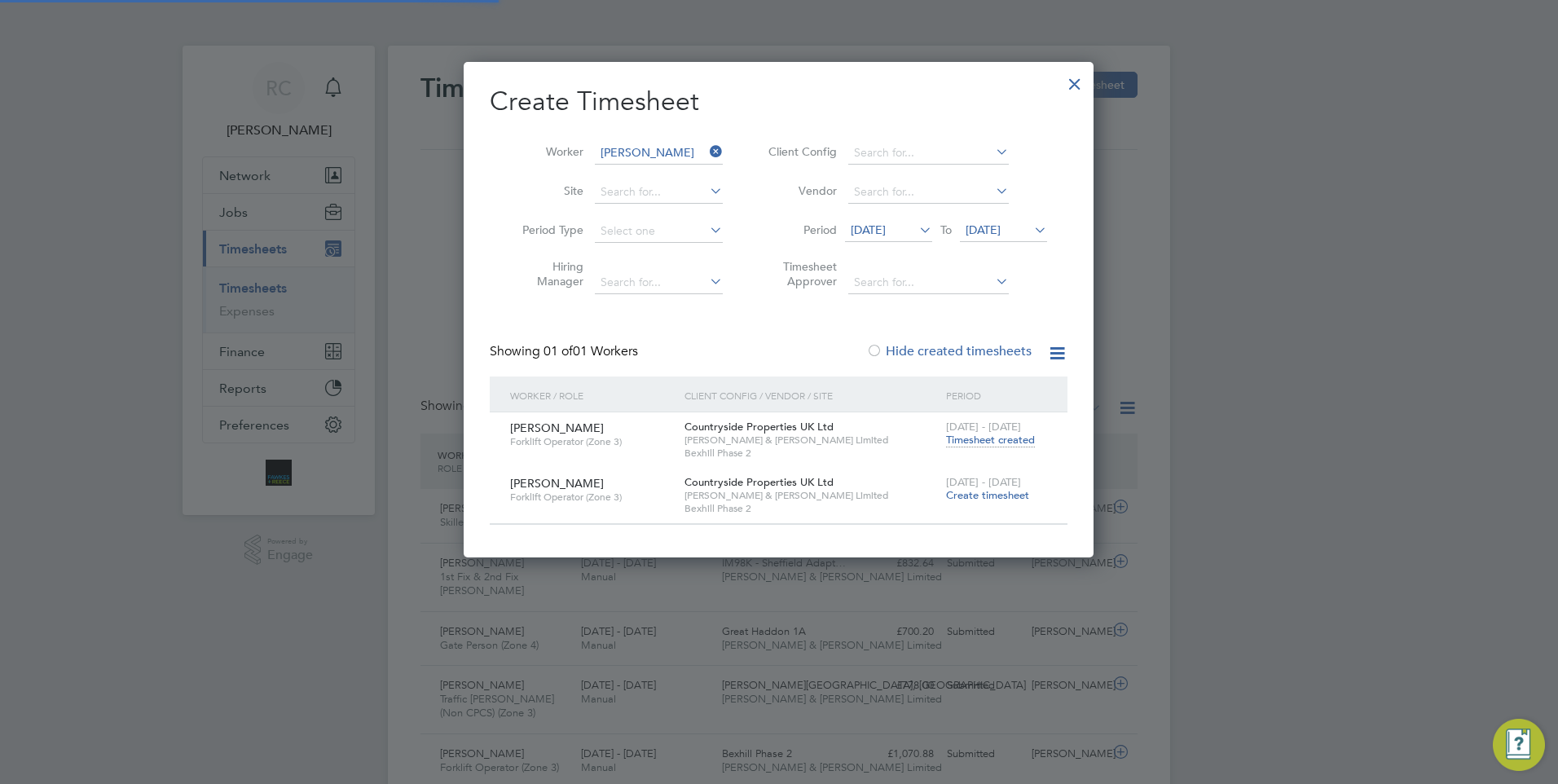
scroll to position [42, 142]
click at [707, 147] on icon at bounding box center [707, 151] width 0 height 23
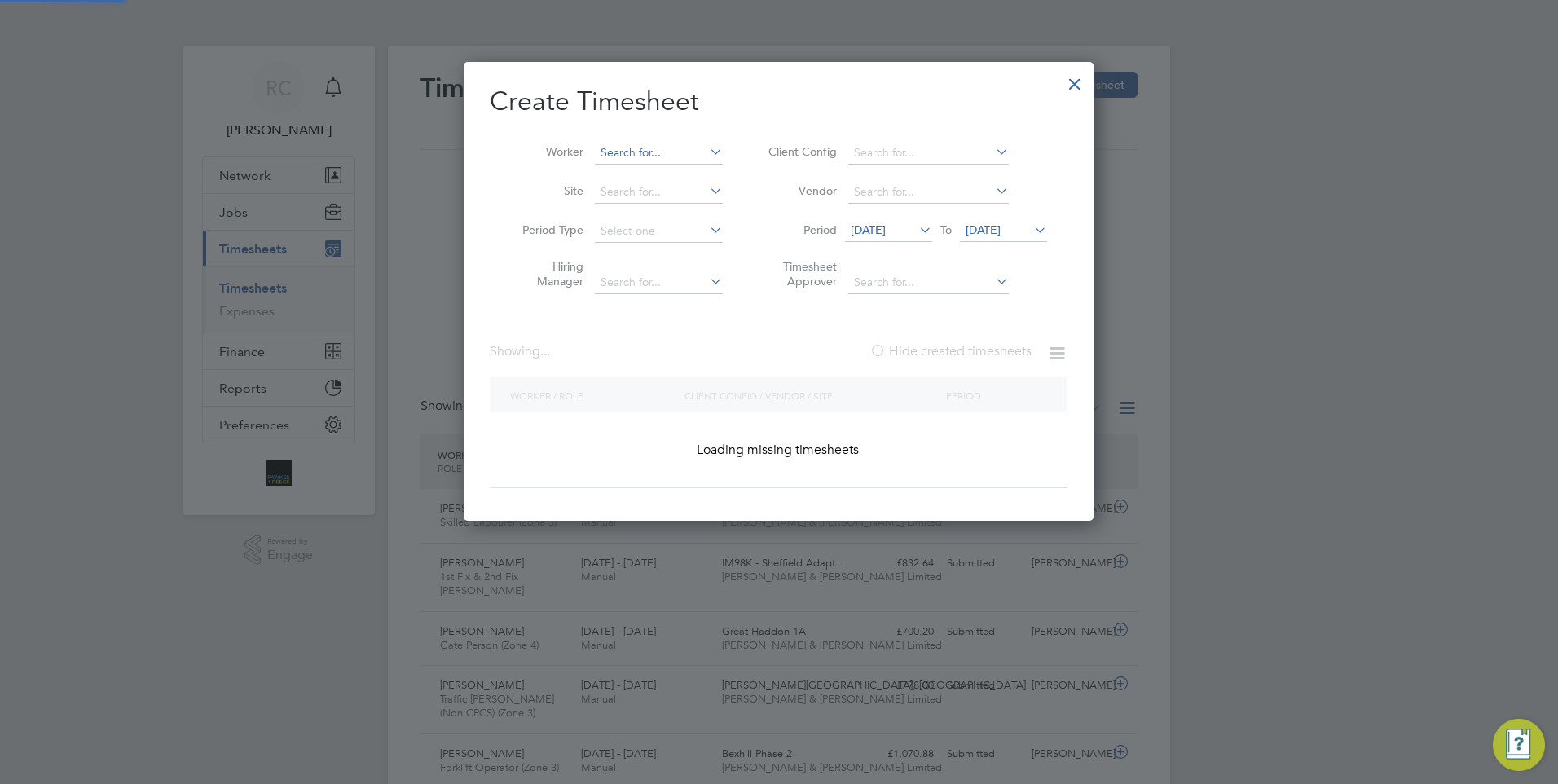
click at [682, 155] on input at bounding box center [658, 153] width 128 height 23
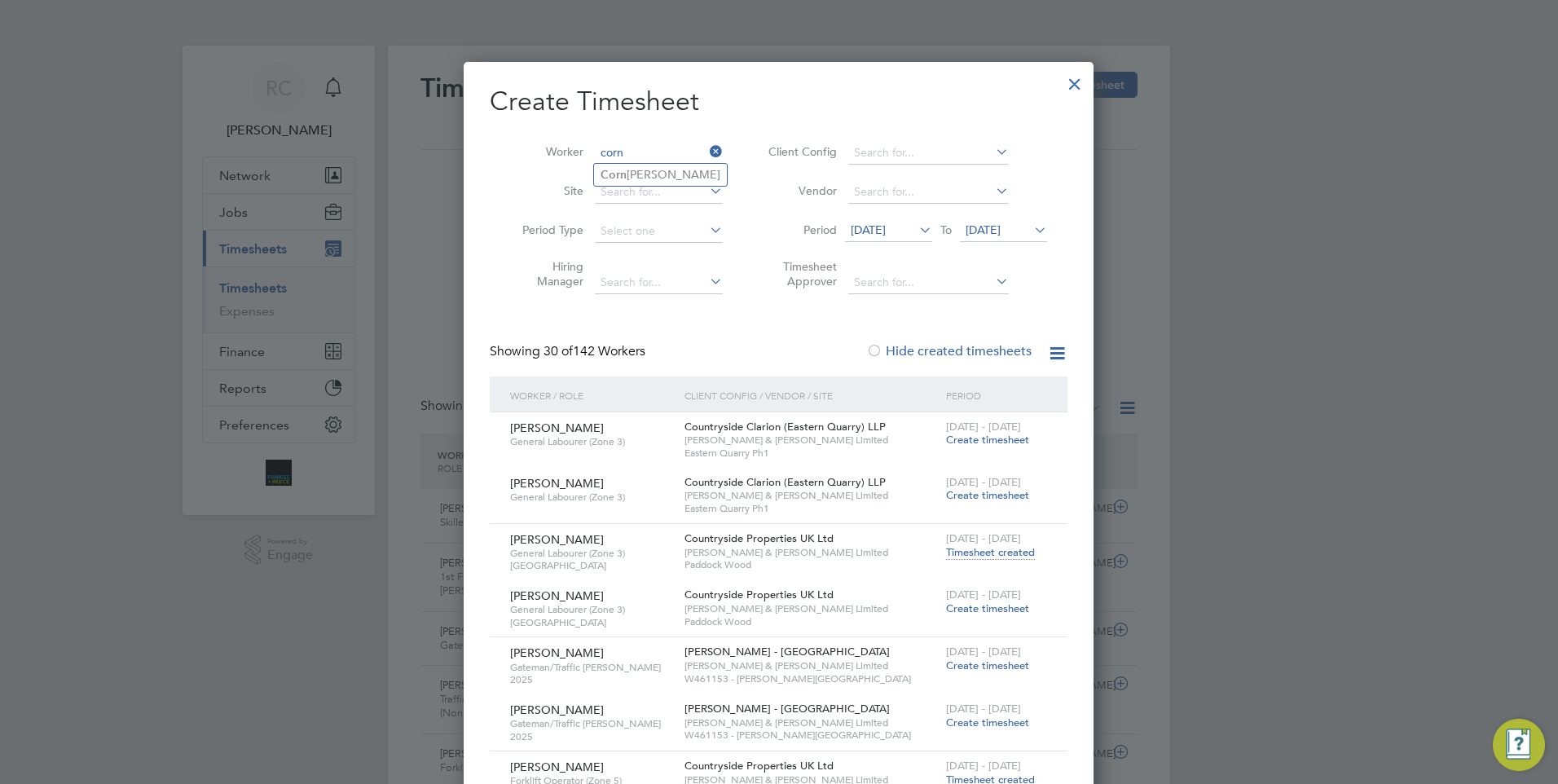
type input "corn"
